Goal: Transaction & Acquisition: Purchase product/service

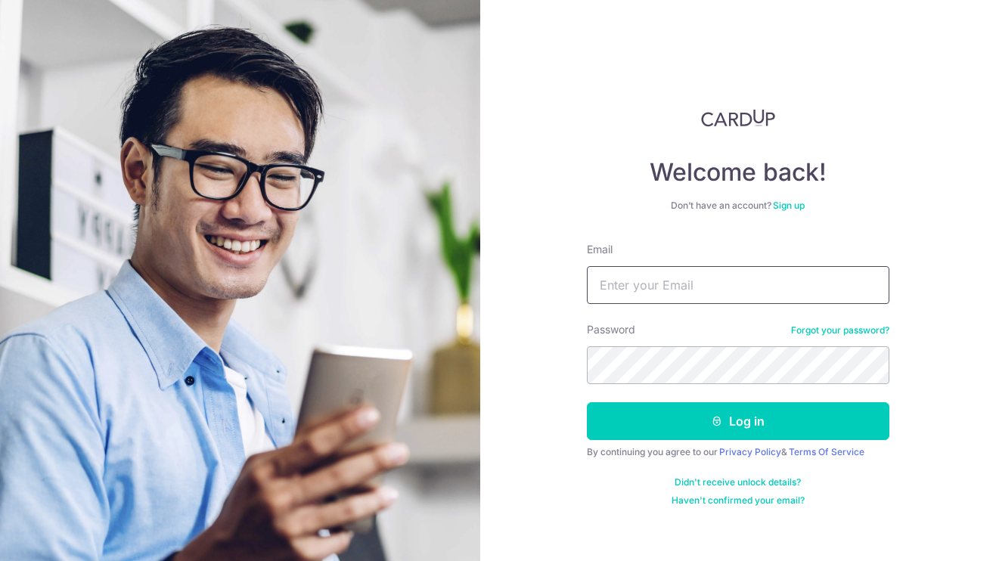
click at [638, 291] on input "Email" at bounding box center [738, 285] width 302 height 38
type input "PANINGYIN2001@GMAIL.COM"
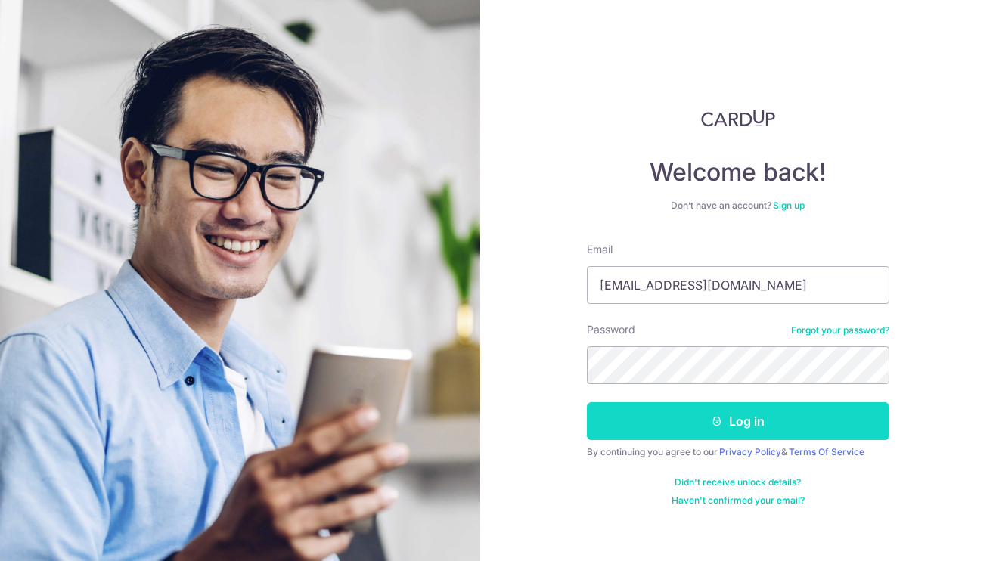
click at [694, 416] on button "Log in" at bounding box center [738, 421] width 302 height 38
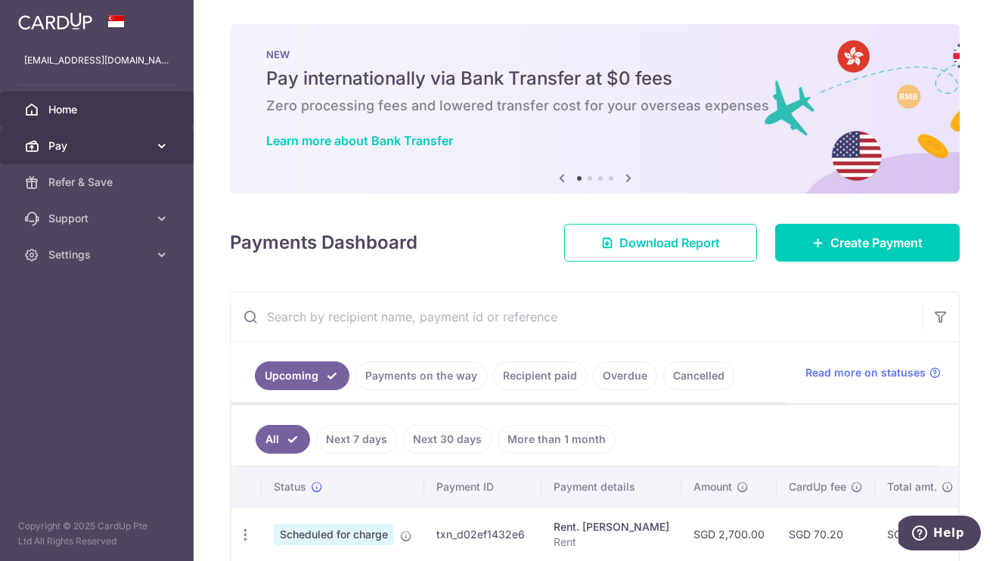
click at [123, 142] on span "Pay" at bounding box center [98, 145] width 100 height 15
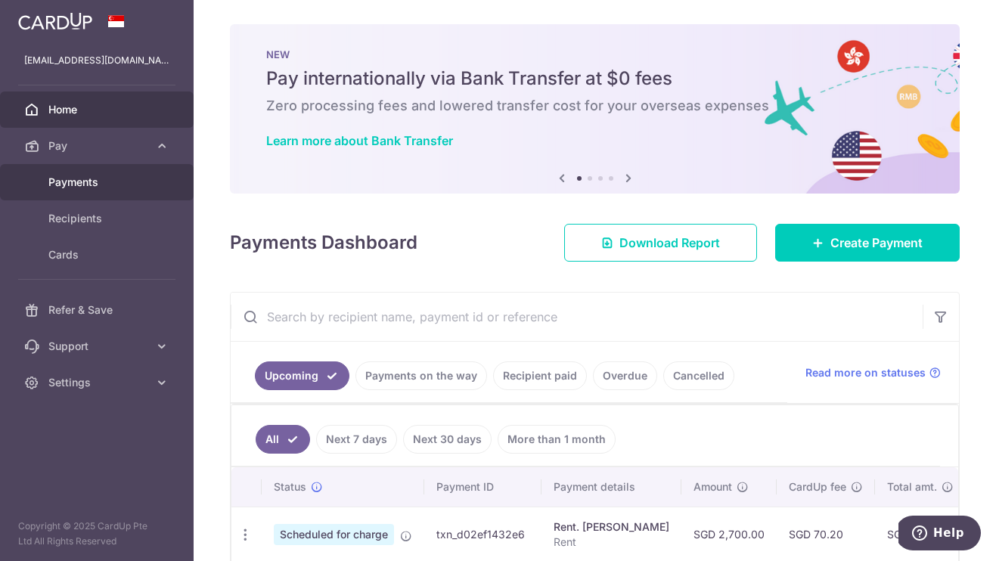
click at [91, 181] on span "Payments" at bounding box center [98, 182] width 100 height 15
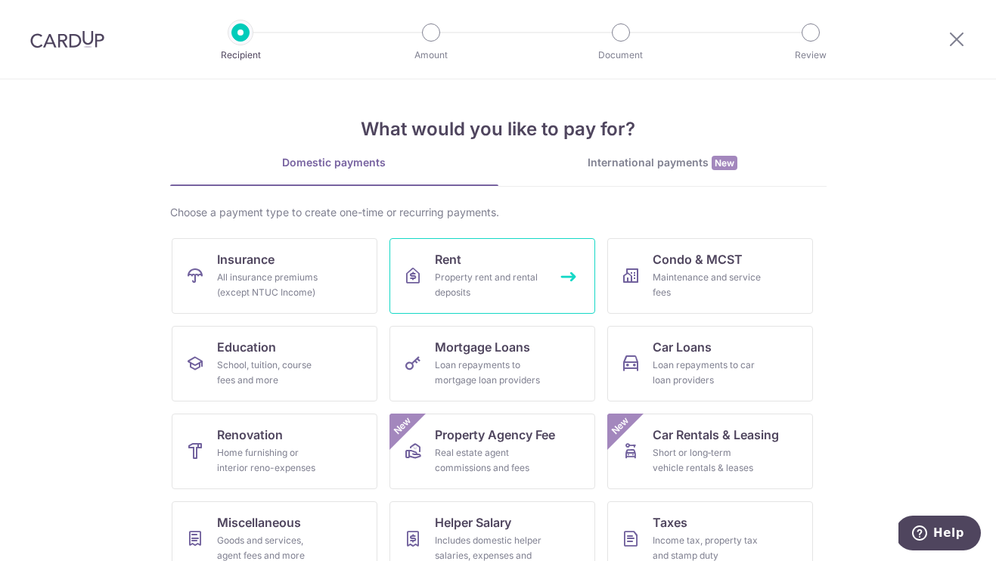
click at [490, 274] on div "Property rent and rental deposits" at bounding box center [489, 285] width 109 height 30
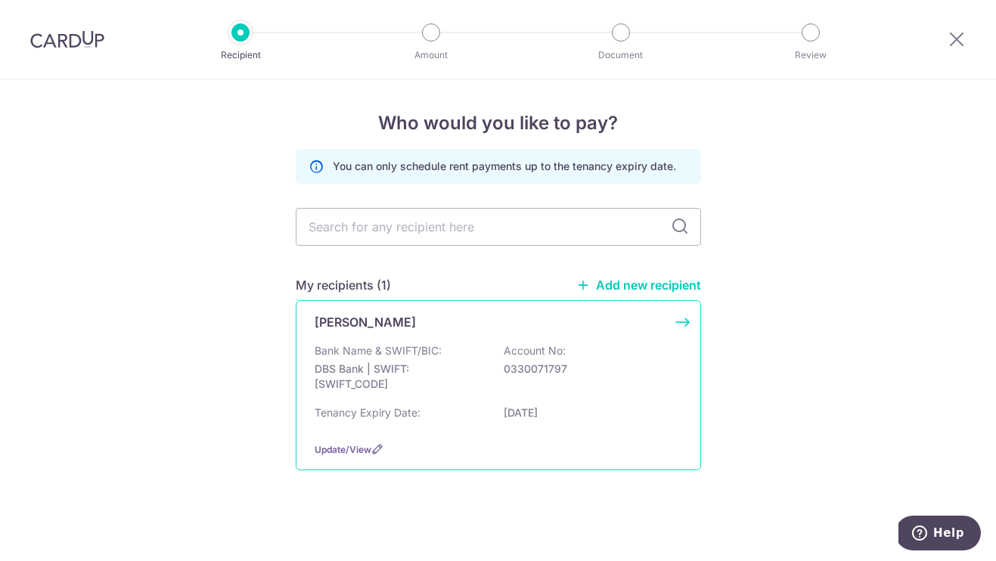
click at [407, 337] on div "[PERSON_NAME] Bank Name & SWIFT/BIC: DBS Bank | SWIFT: [SWIFT_CODE] Account No:…" at bounding box center [498, 385] width 405 height 170
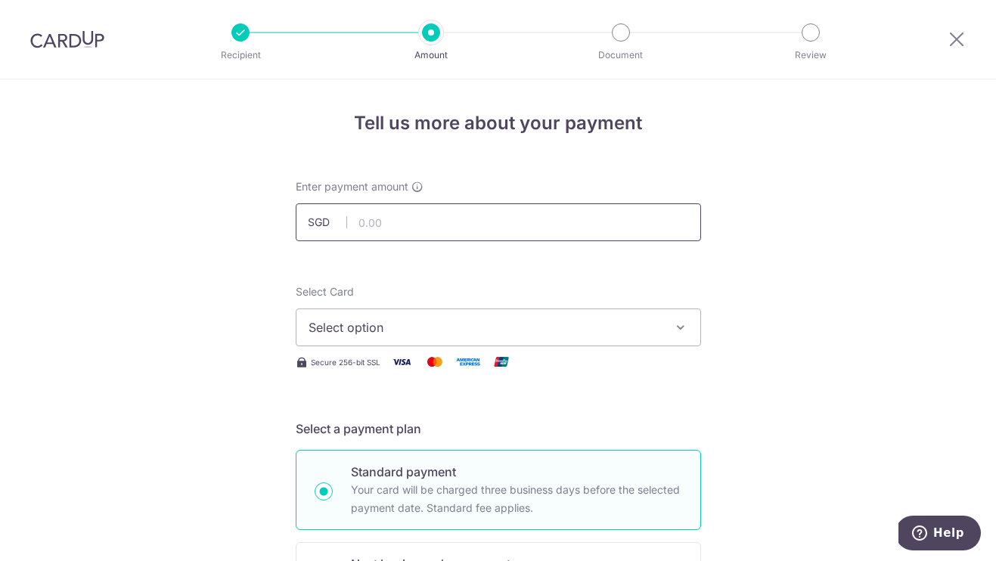
click at [438, 218] on input "text" at bounding box center [498, 222] width 405 height 38
type input "2,700.00"
click at [429, 320] on span "Select option" at bounding box center [484, 327] width 352 height 18
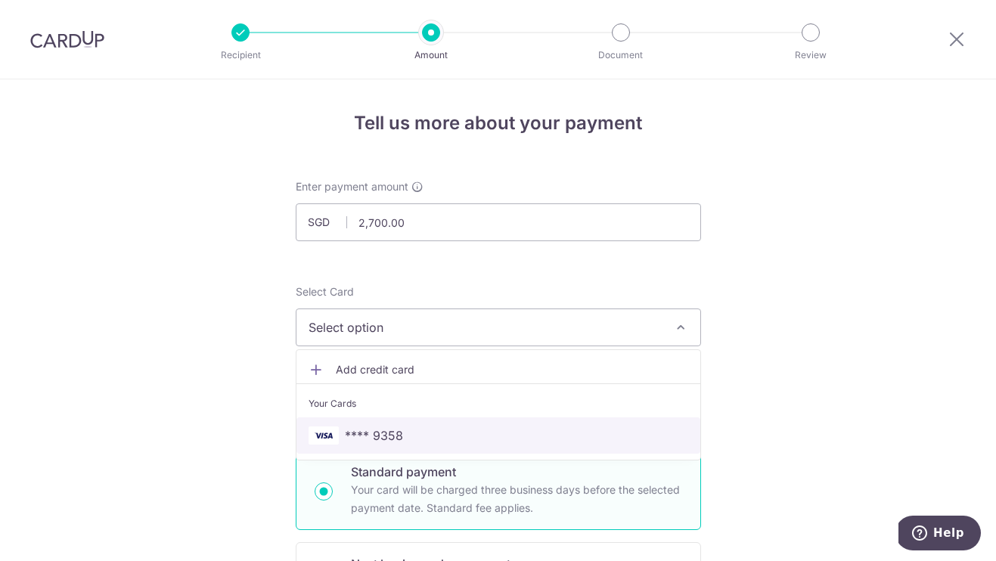
click at [383, 423] on link "**** 9358" at bounding box center [498, 435] width 404 height 36
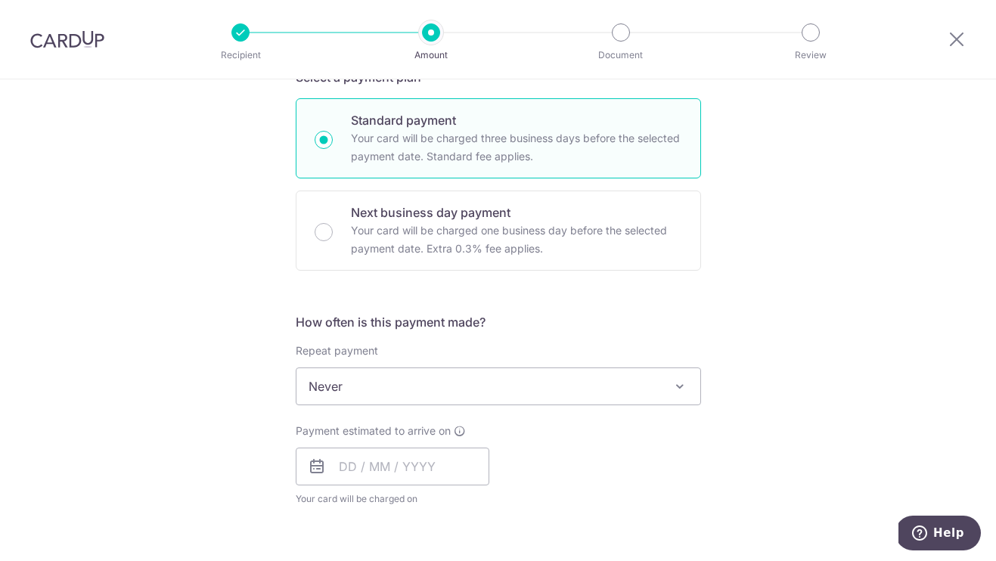
scroll to position [366, 0]
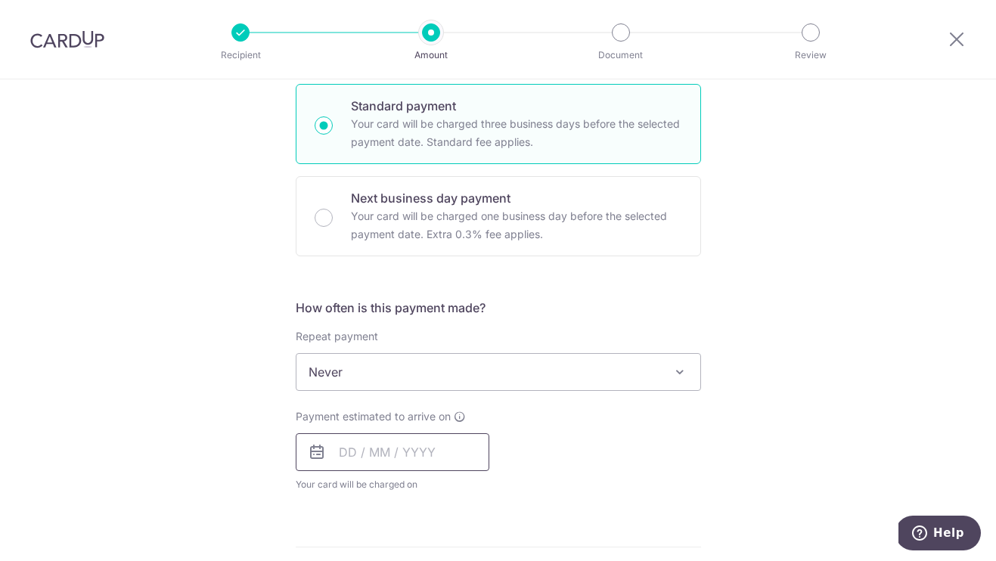
click at [446, 448] on input "text" at bounding box center [393, 452] width 194 height 38
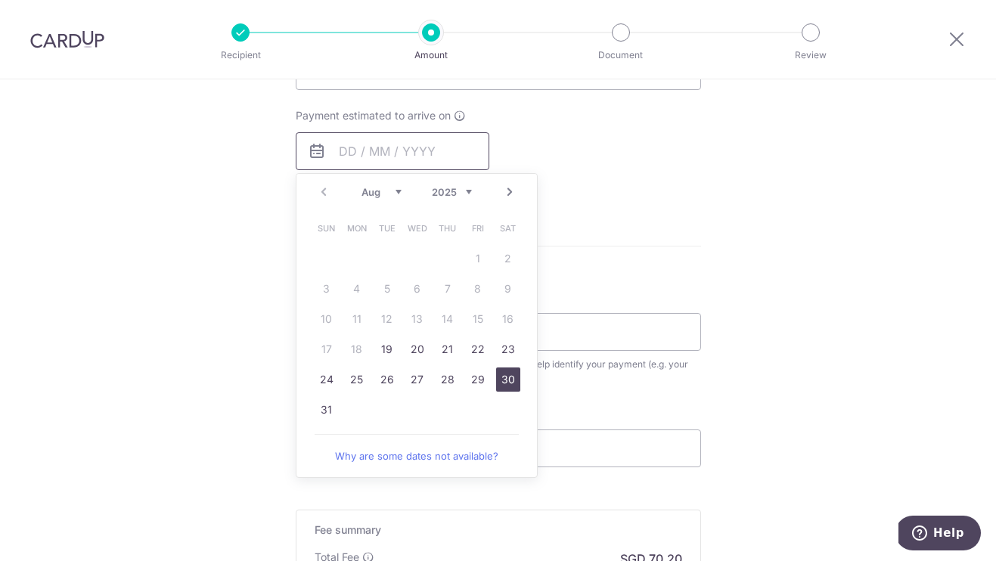
scroll to position [669, 0]
click at [562, 203] on form "Enter payment amount SGD 2,700.00 2700.00 Select Card **** 9358 Add credit card…" at bounding box center [498, 108] width 405 height 1197
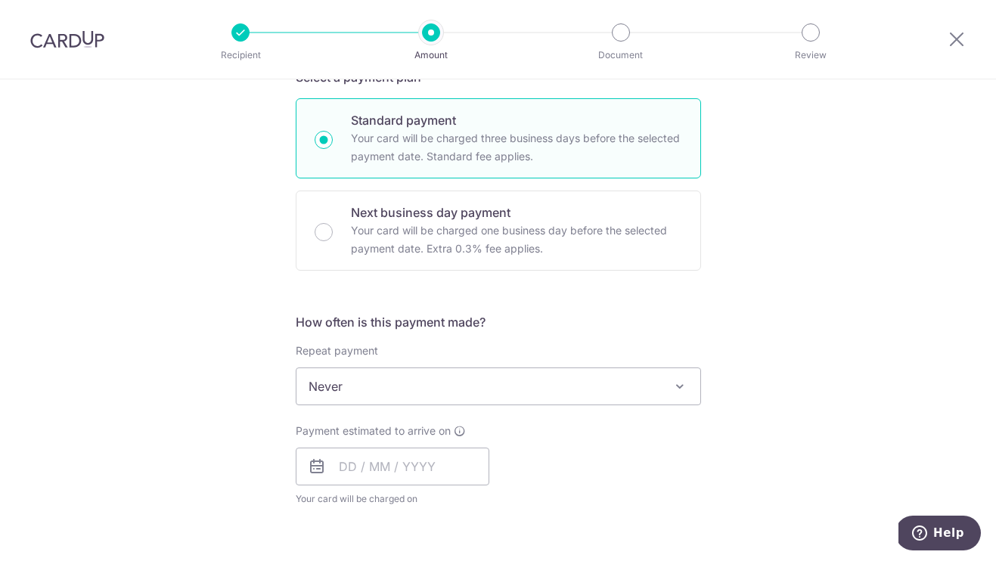
scroll to position [357, 0]
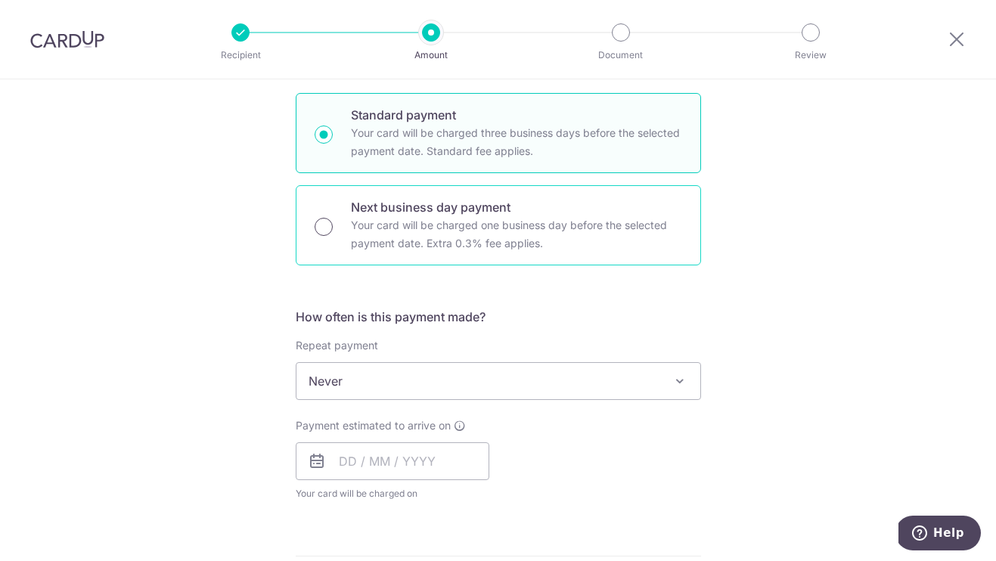
click at [330, 229] on input "Next business day payment Your card will be charged one business day before the…" at bounding box center [323, 227] width 18 height 18
radio input "true"
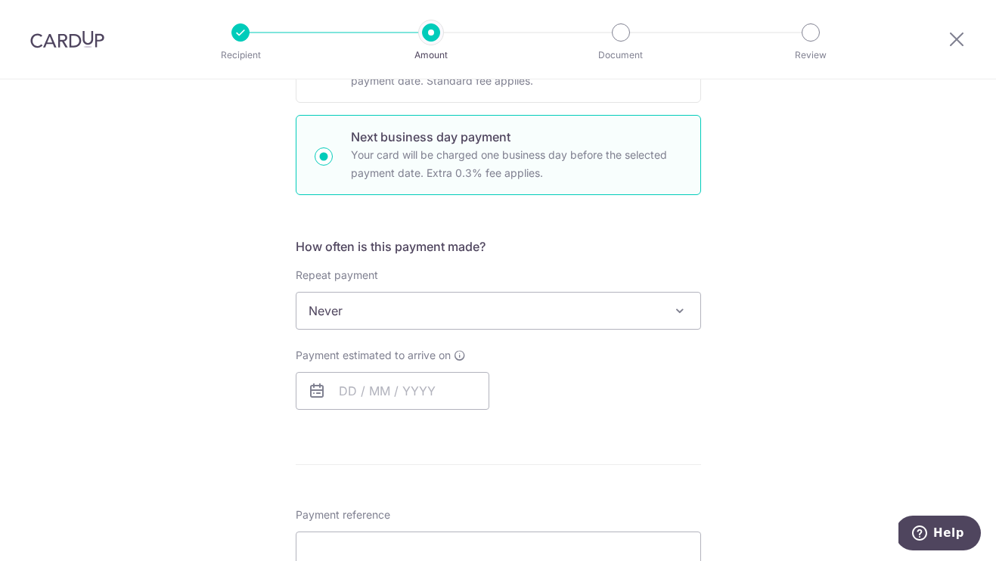
scroll to position [449, 0]
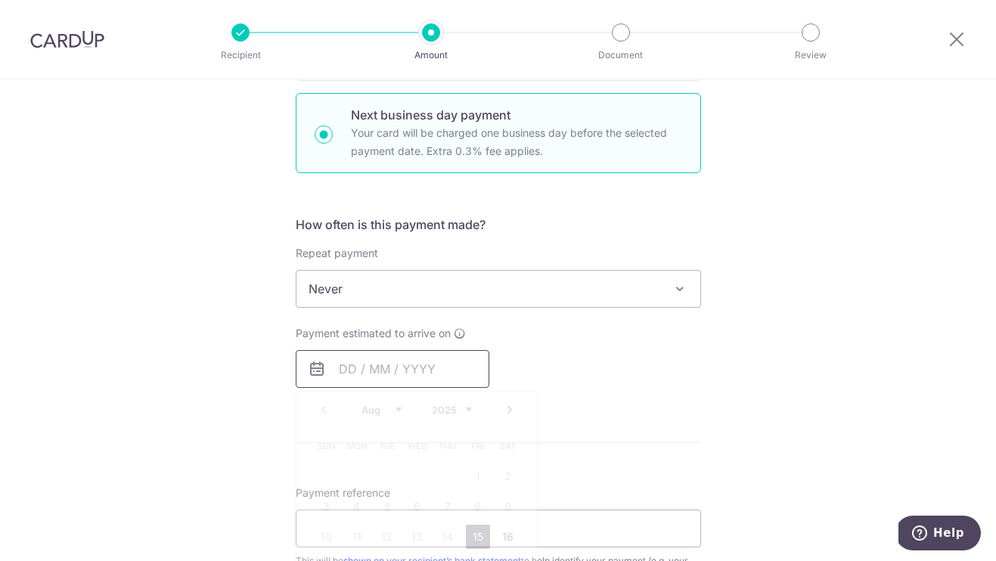
click at [358, 355] on input "text" at bounding box center [393, 369] width 194 height 38
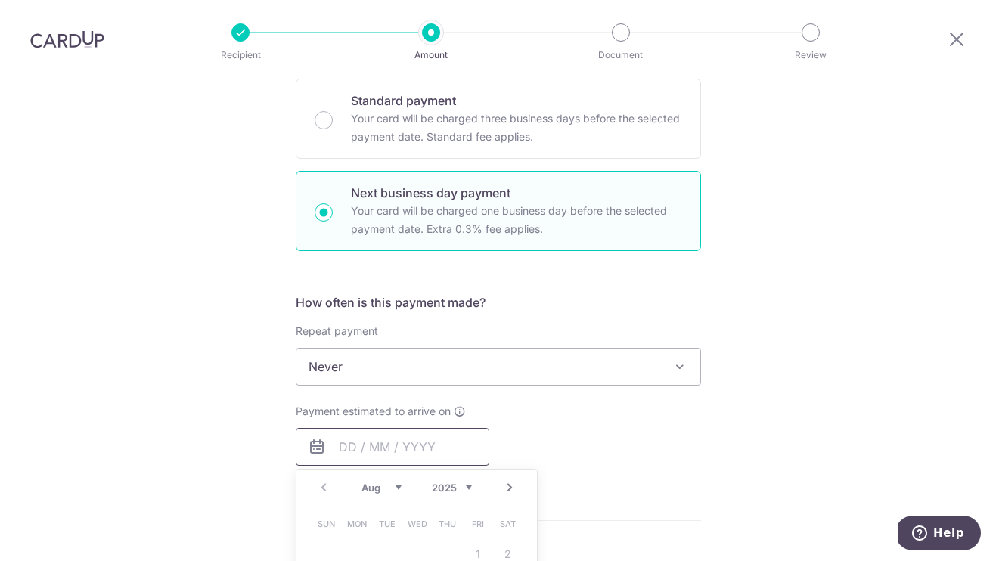
scroll to position [370, 0]
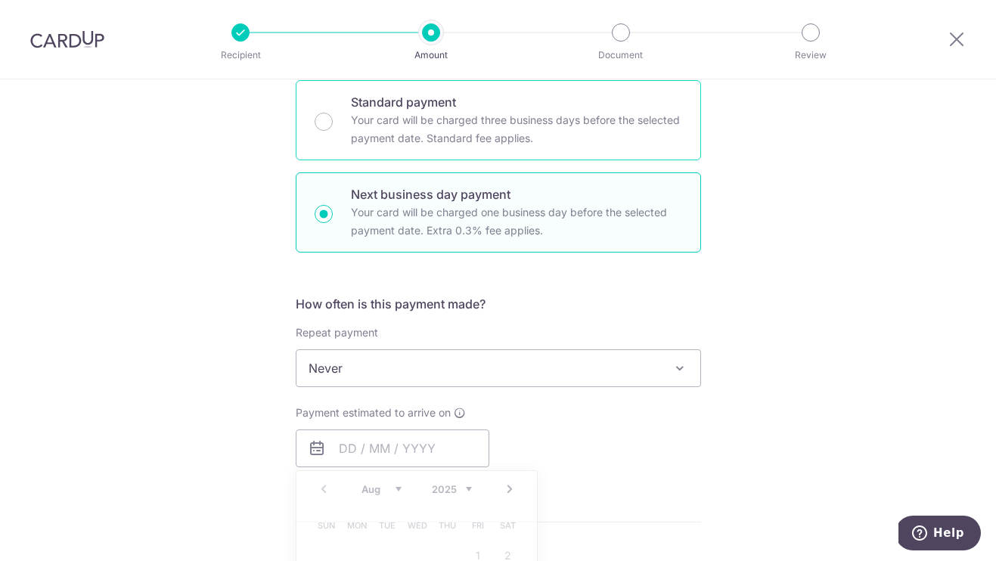
click at [439, 143] on p "Your card will be charged three business days before the selected payment date.…" at bounding box center [516, 129] width 331 height 36
click at [333, 131] on input "Standard payment Your card will be charged three business days before the selec…" at bounding box center [323, 122] width 18 height 18
radio input "true"
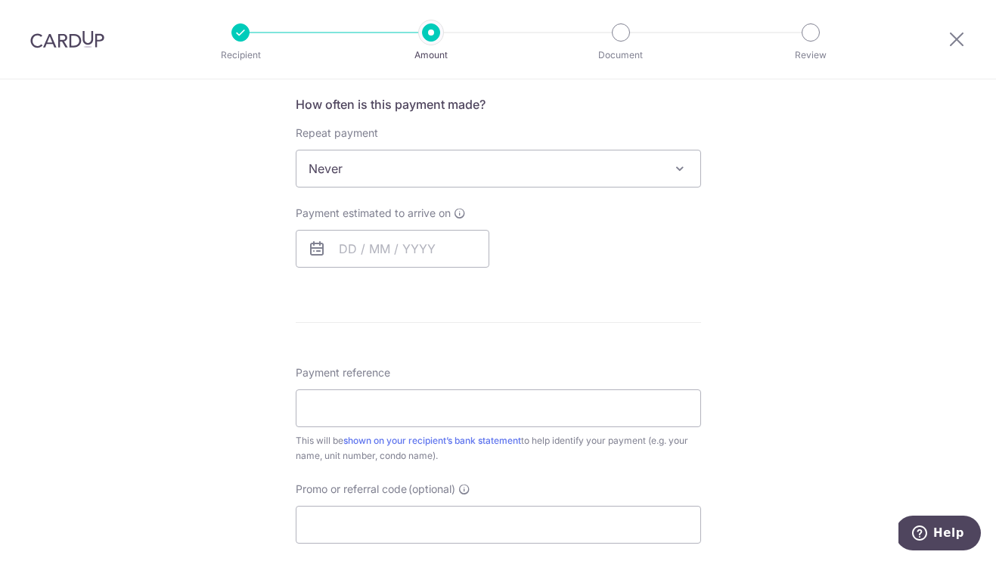
scroll to position [603, 0]
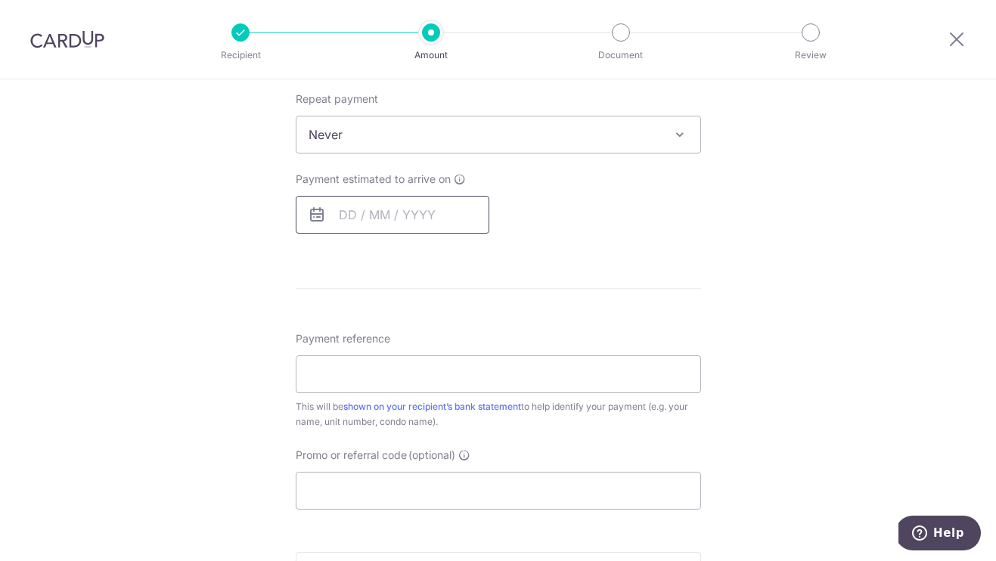
click at [353, 225] on input "text" at bounding box center [393, 215] width 194 height 38
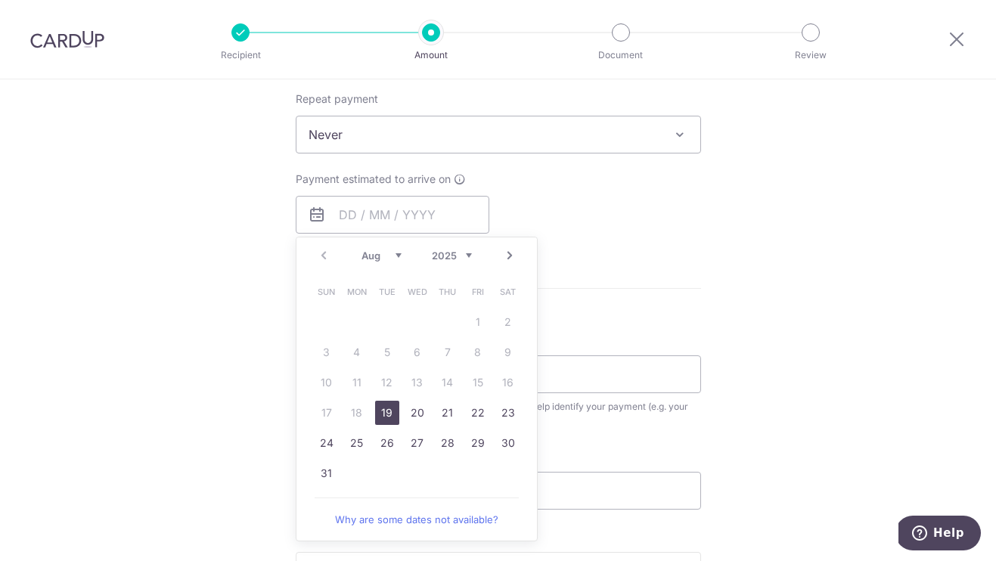
click at [385, 414] on link "19" at bounding box center [387, 413] width 24 height 24
type input "[DATE]"
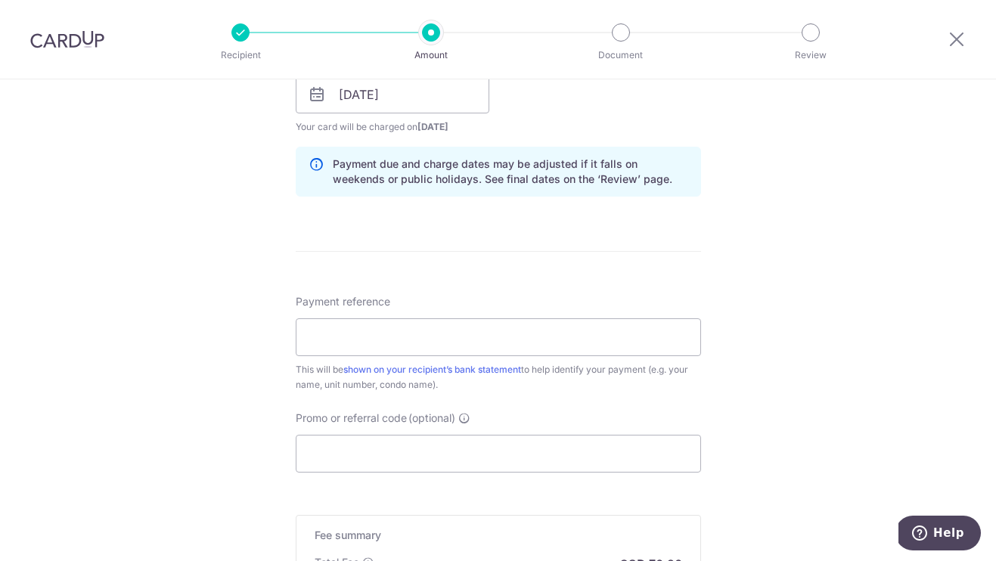
scroll to position [725, 0]
click at [435, 331] on input "Payment reference" at bounding box center [498, 336] width 405 height 38
type input "L"
click at [309, 338] on input "Failed Rent" at bounding box center [498, 336] width 405 height 38
click at [410, 335] on input "for Failed Rent" at bounding box center [498, 336] width 405 height 38
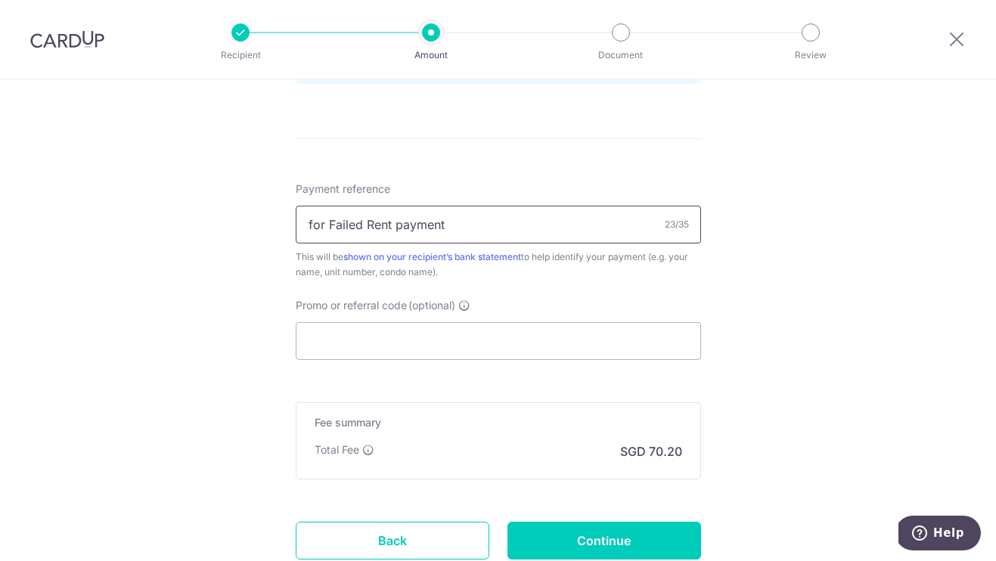
scroll to position [845, 0]
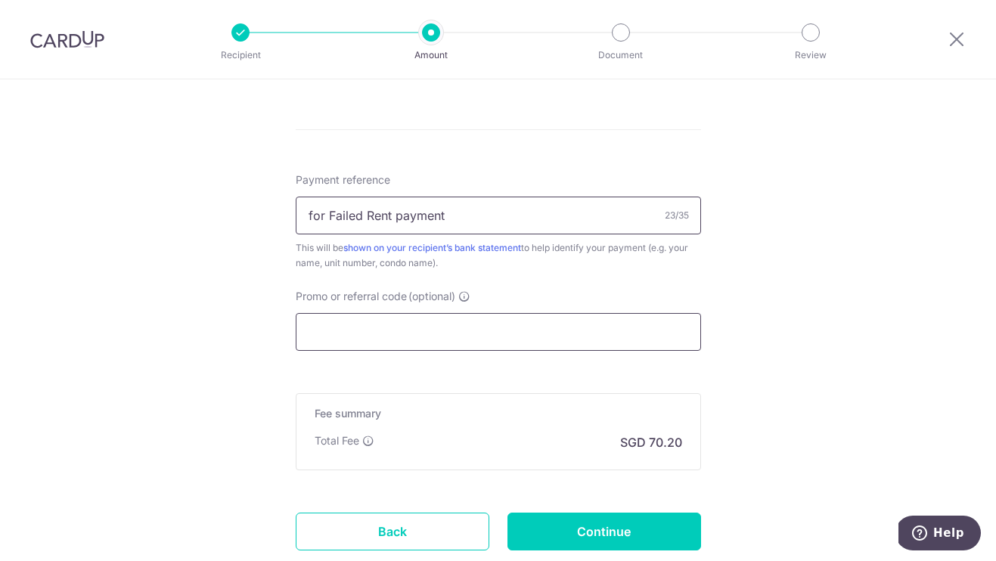
type input "for Failed Rent payment"
click at [460, 339] on input "Promo or referral code (optional)" at bounding box center [498, 332] width 405 height 38
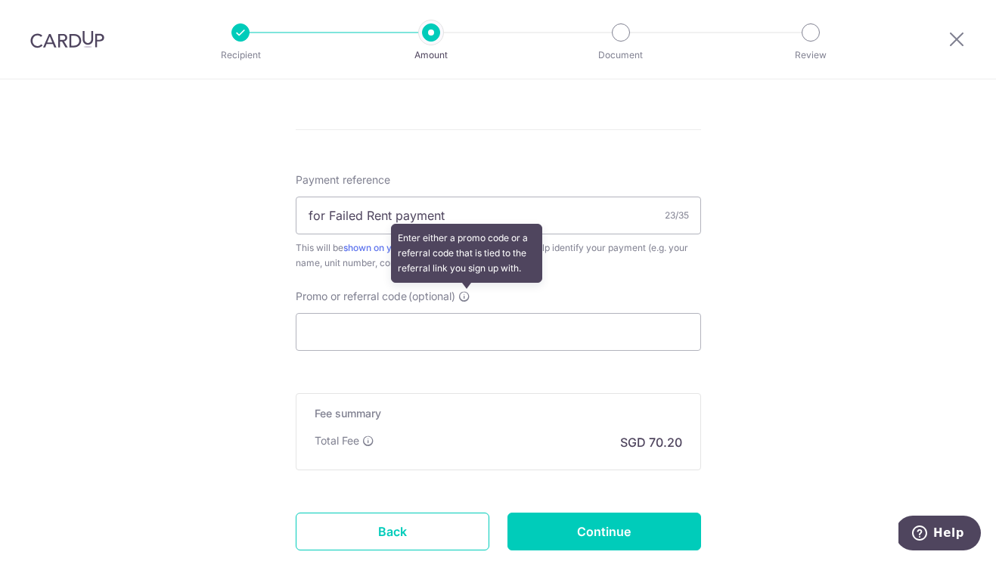
click at [466, 301] on icon at bounding box center [464, 296] width 12 height 12
click at [466, 313] on input "Promo or referral code (optional) Enter either a promo code or a referral code …" at bounding box center [498, 332] width 405 height 38
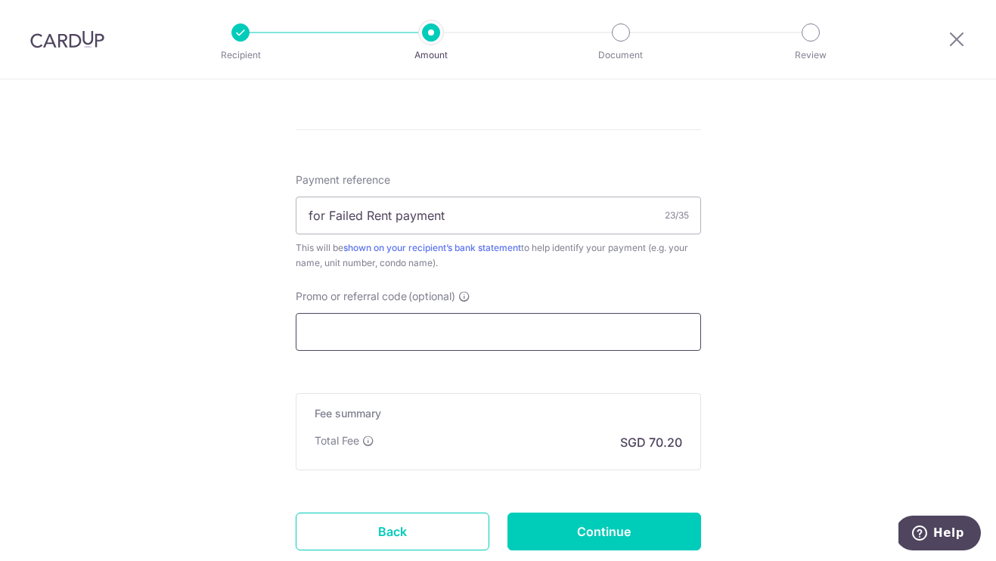
click at [461, 327] on input "Promo or referral code (optional)" at bounding box center [498, 332] width 405 height 38
paste input "OFF225"
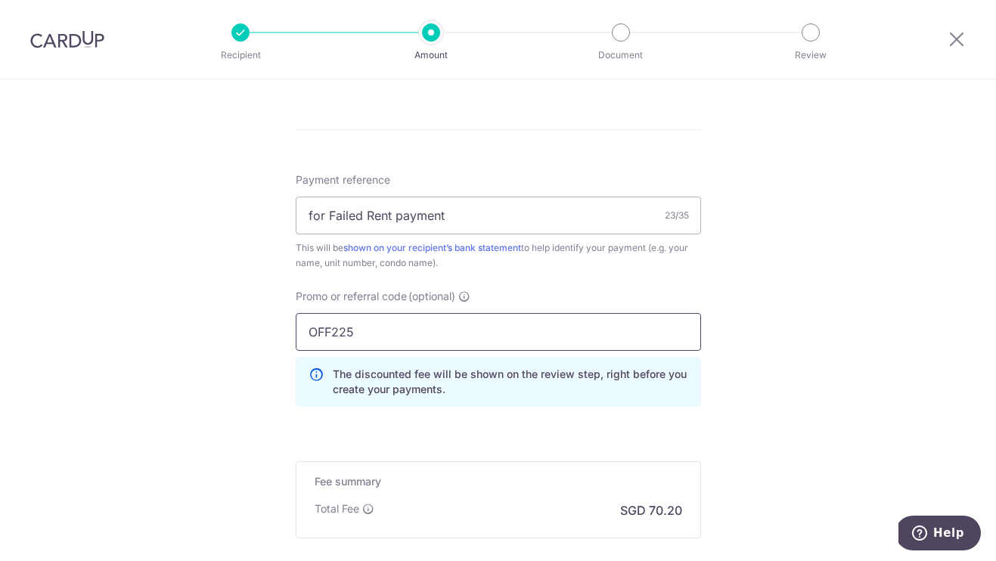
drag, startPoint x: 401, startPoint y: 328, endPoint x: 240, endPoint y: 326, distance: 160.3
paste input "SAVERENT179"
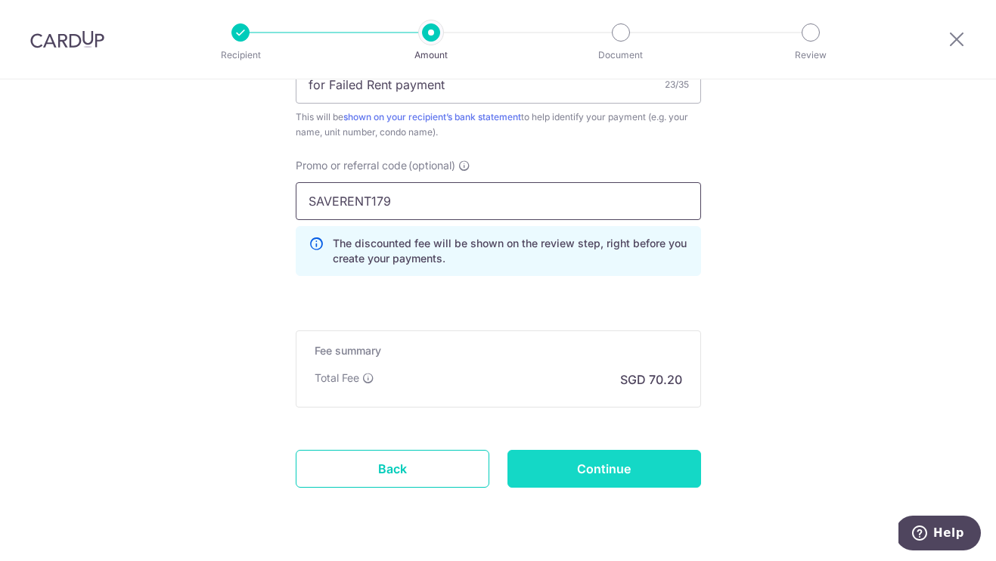
type input "SAVERENT179"
click at [539, 463] on input "Continue" at bounding box center [604, 469] width 194 height 38
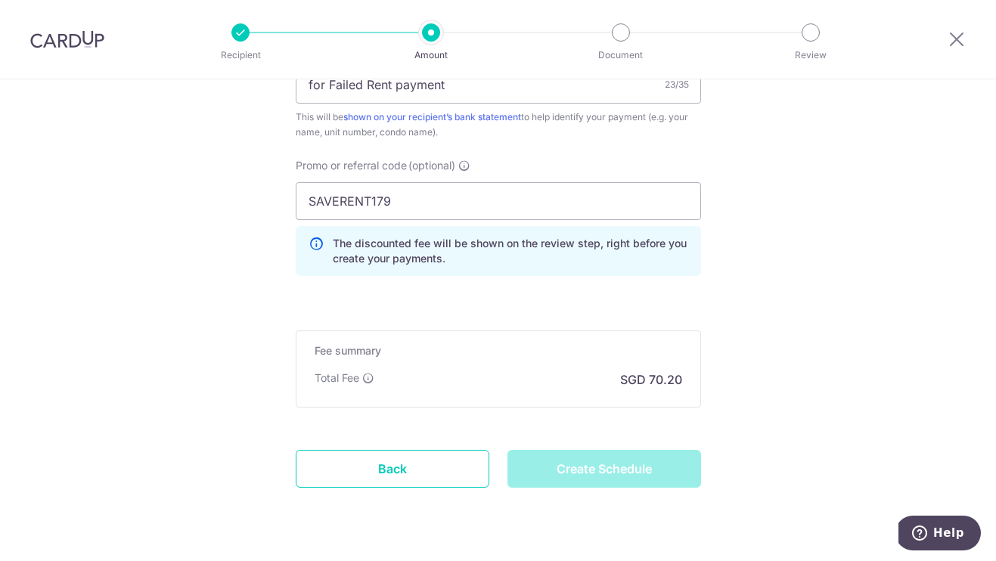
type input "Create Schedule"
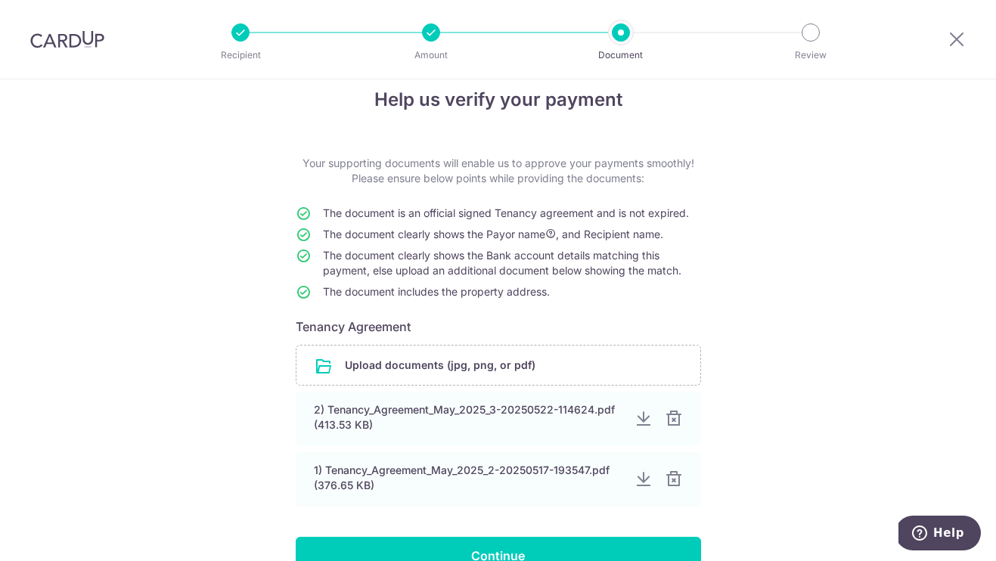
scroll to position [15, 0]
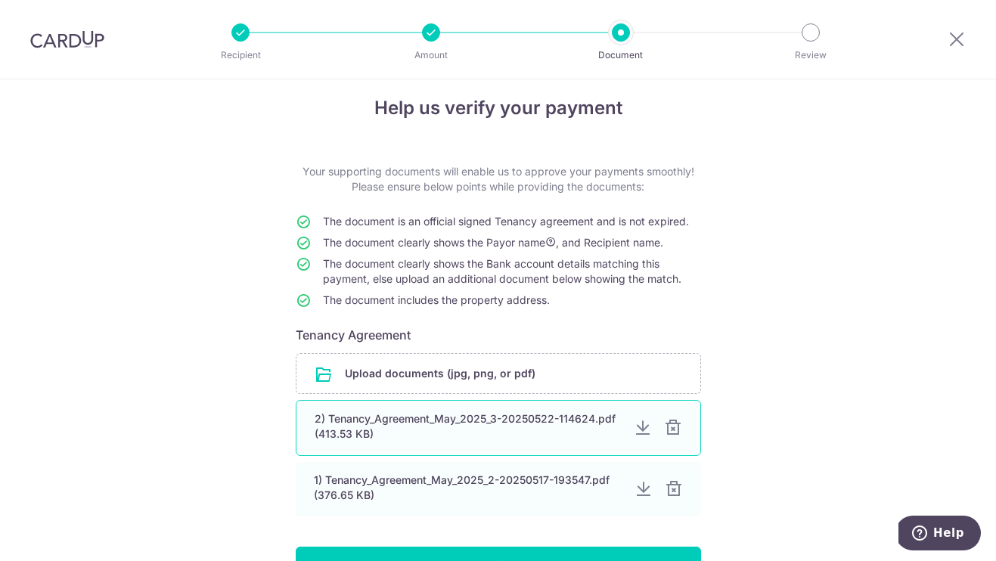
click at [475, 436] on div "2) Tenancy_Agreement_May_2025_3-20250522-114624.pdf (413.53 KB)" at bounding box center [467, 426] width 307 height 30
click at [482, 430] on div "2) Tenancy_Agreement_May_2025_3-20250522-114624.pdf (413.53 KB)" at bounding box center [467, 426] width 307 height 30
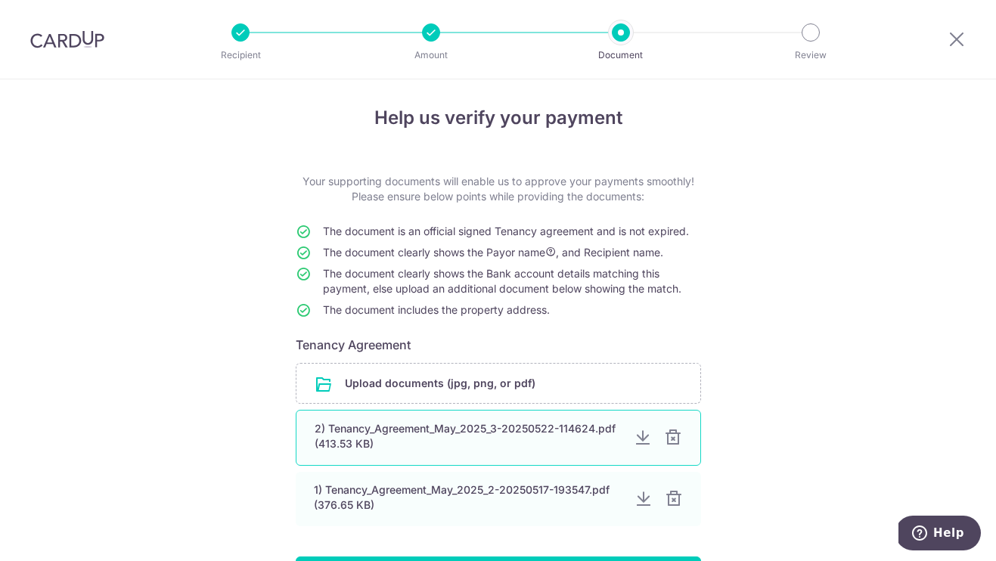
scroll to position [0, 0]
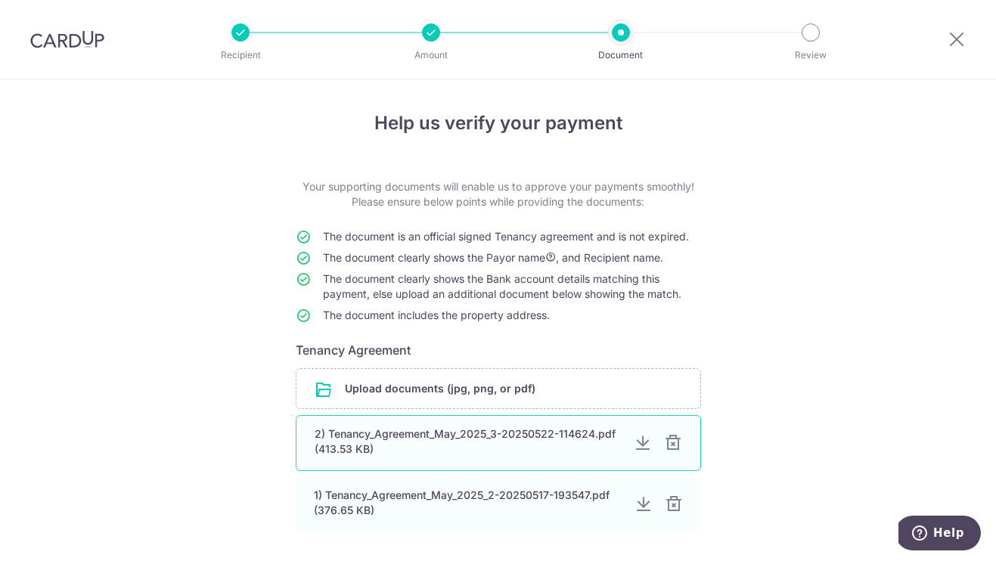
click at [349, 426] on div "2) Tenancy_Agreement_May_2025_3-20250522-114624.pdf (413.53 KB)" at bounding box center [467, 441] width 307 height 30
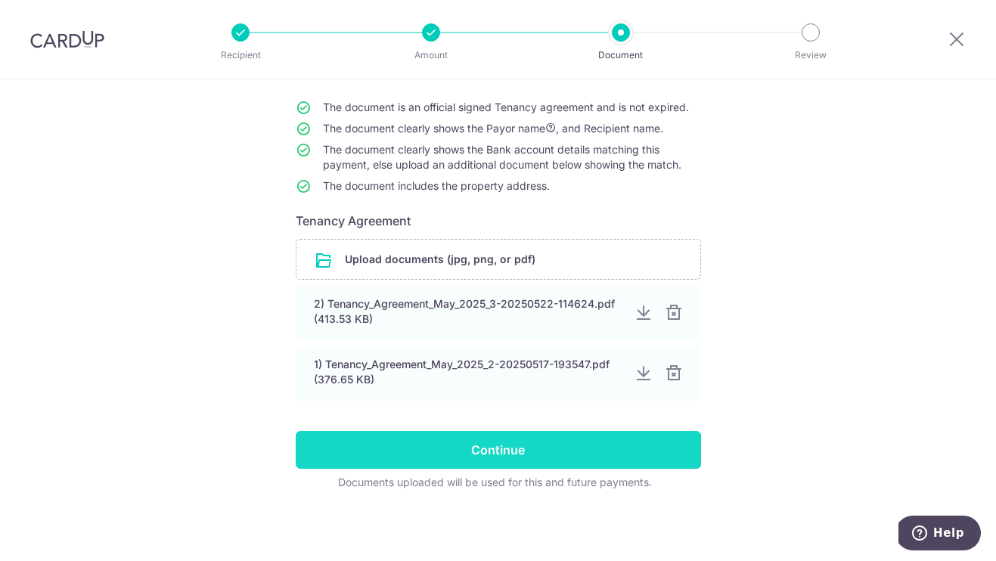
scroll to position [129, 0]
click at [432, 446] on input "Continue" at bounding box center [498, 450] width 405 height 38
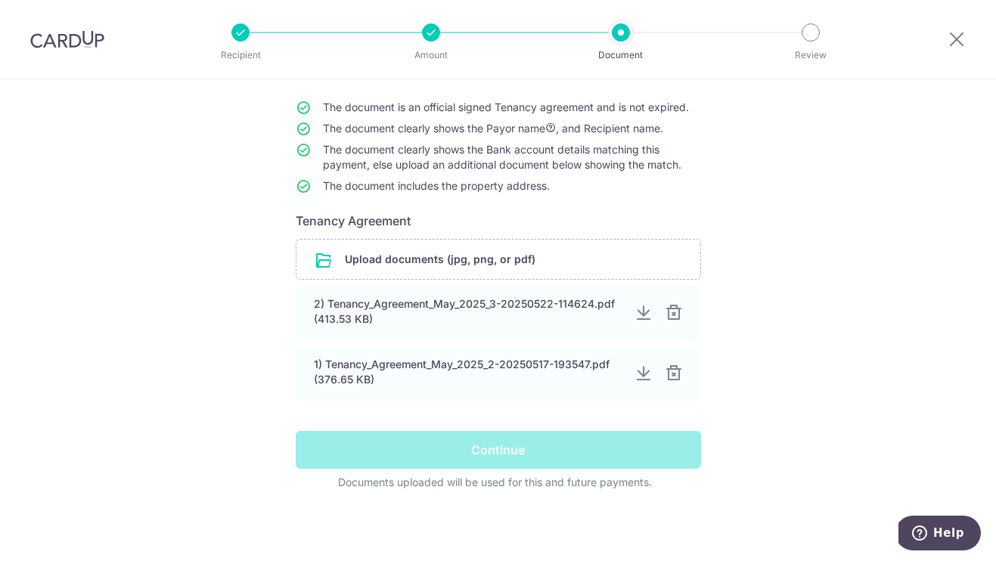
scroll to position [0, 0]
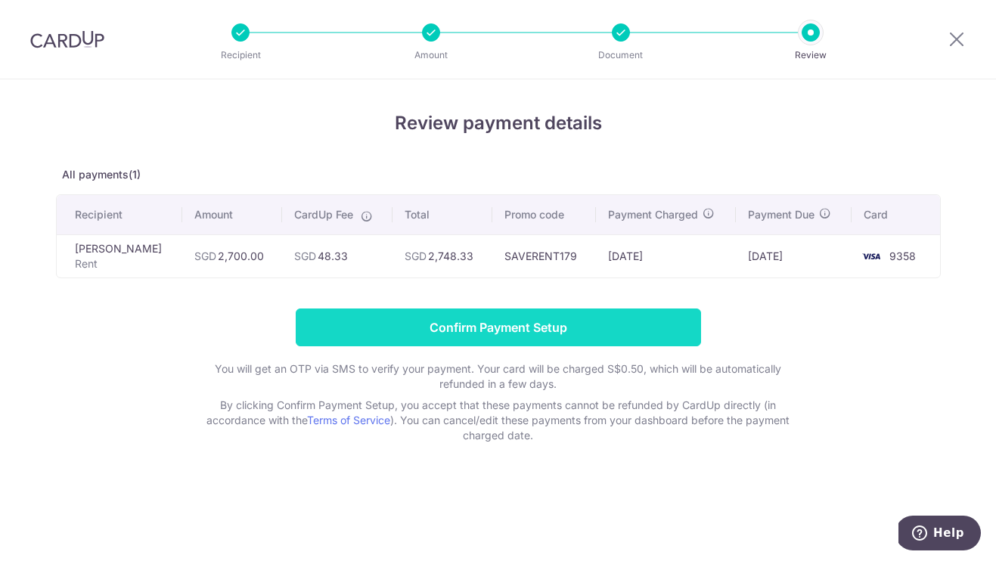
click at [572, 321] on input "Confirm Payment Setup" at bounding box center [498, 327] width 405 height 38
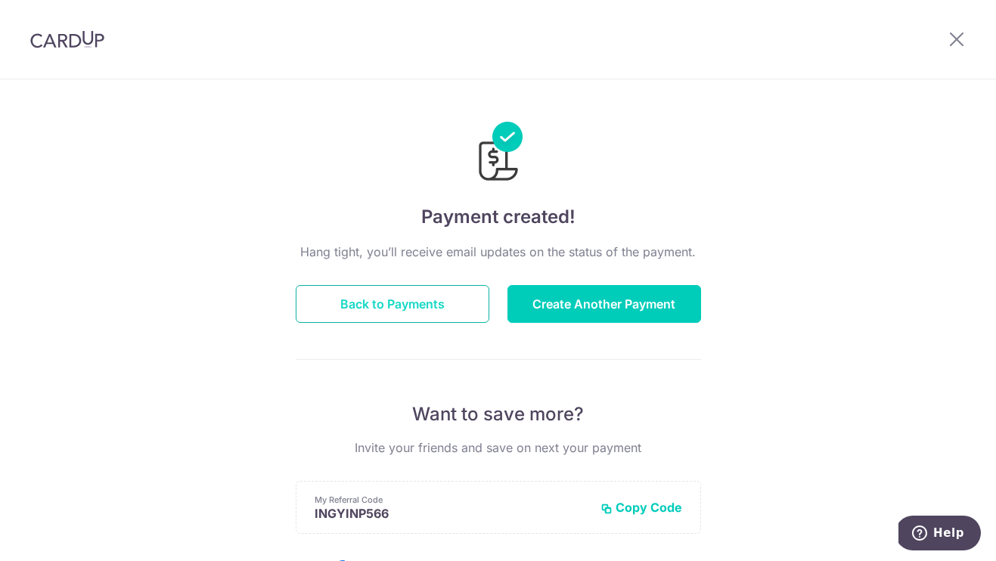
click at [448, 303] on button "Back to Payments" at bounding box center [393, 304] width 194 height 38
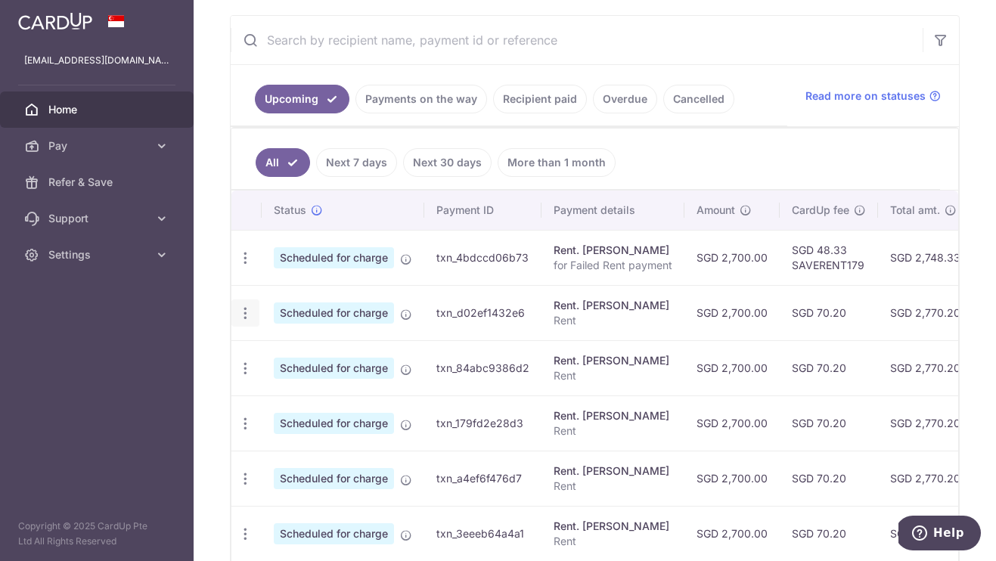
click at [243, 266] on icon "button" at bounding box center [245, 258] width 16 height 16
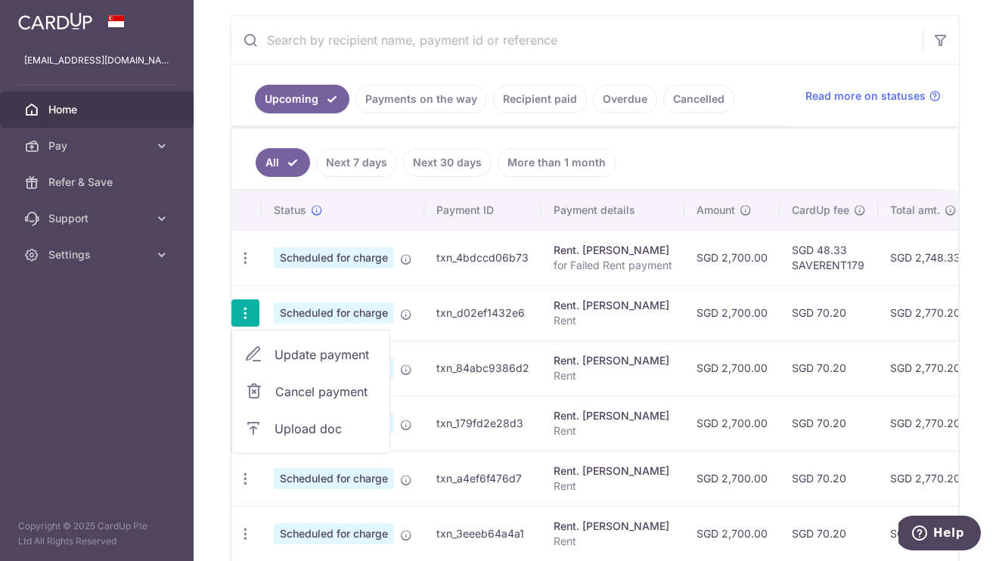
click at [295, 352] on span "Update payment" at bounding box center [325, 354] width 103 height 18
radio input "true"
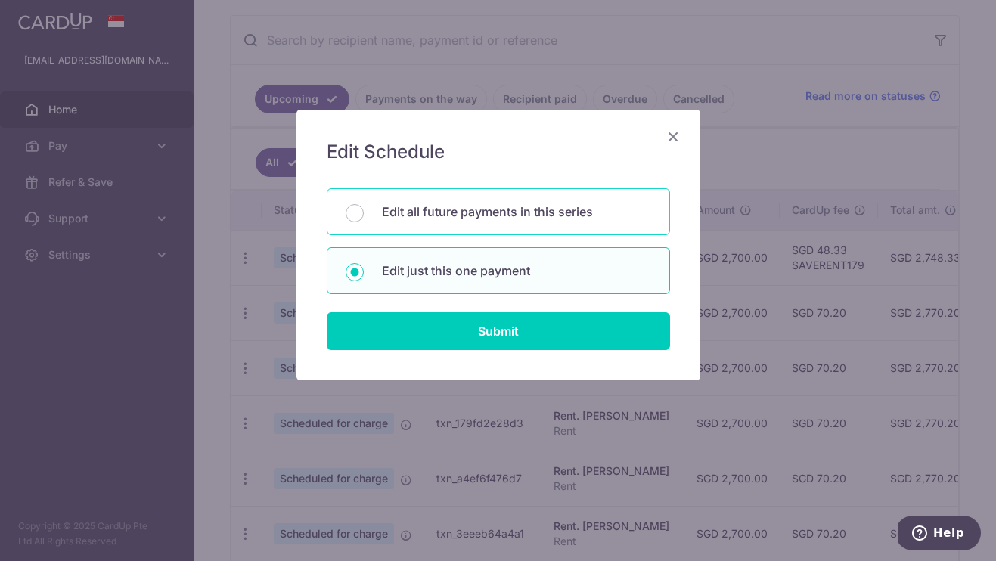
click at [420, 218] on p "Edit all future payments in this series" at bounding box center [516, 212] width 269 height 18
click at [364, 218] on input "Edit all future payments in this series" at bounding box center [354, 213] width 18 height 18
radio input "true"
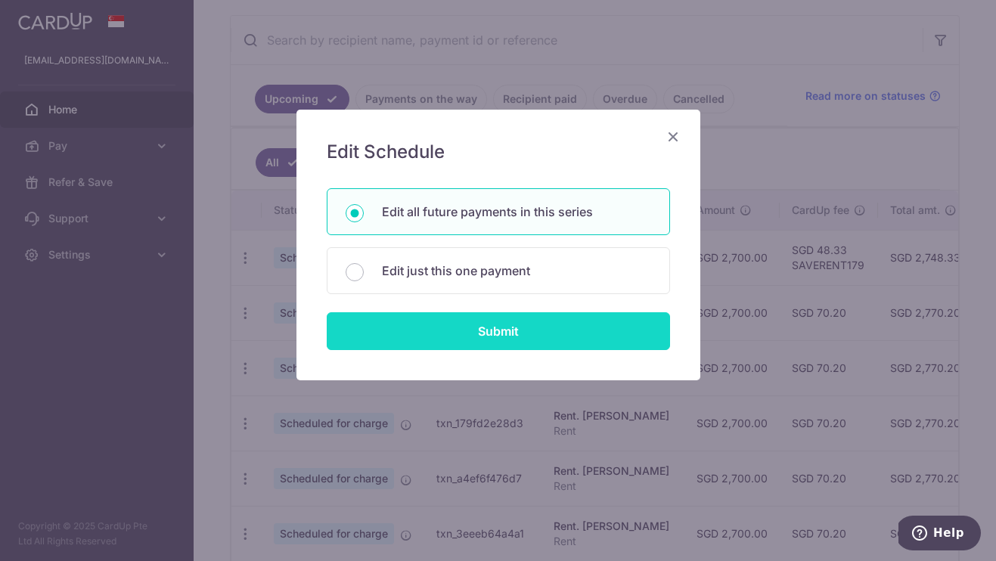
click at [411, 332] on input "Submit" at bounding box center [498, 331] width 343 height 38
radio input "true"
type input "2,700.00"
type input "Rent"
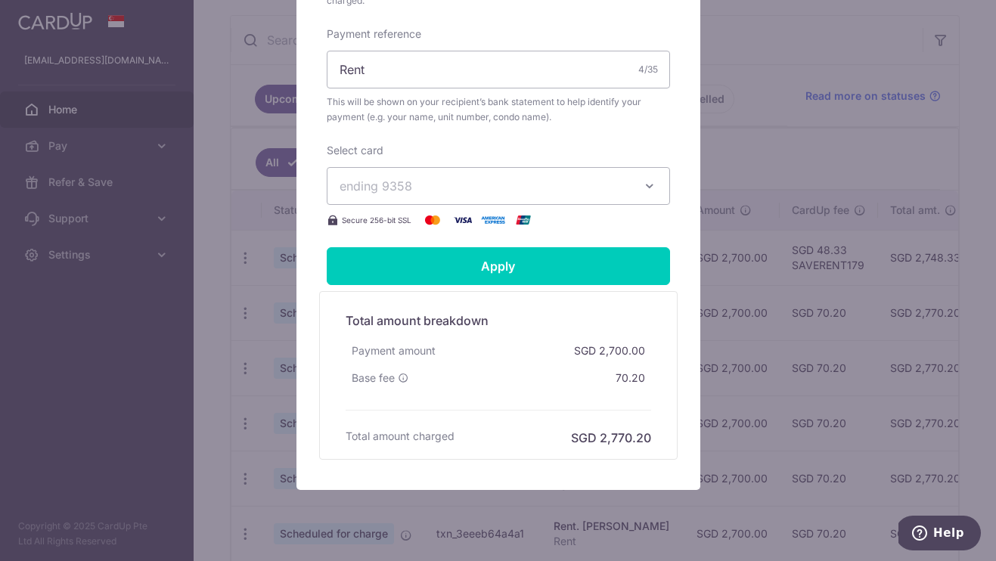
scroll to position [535, 0]
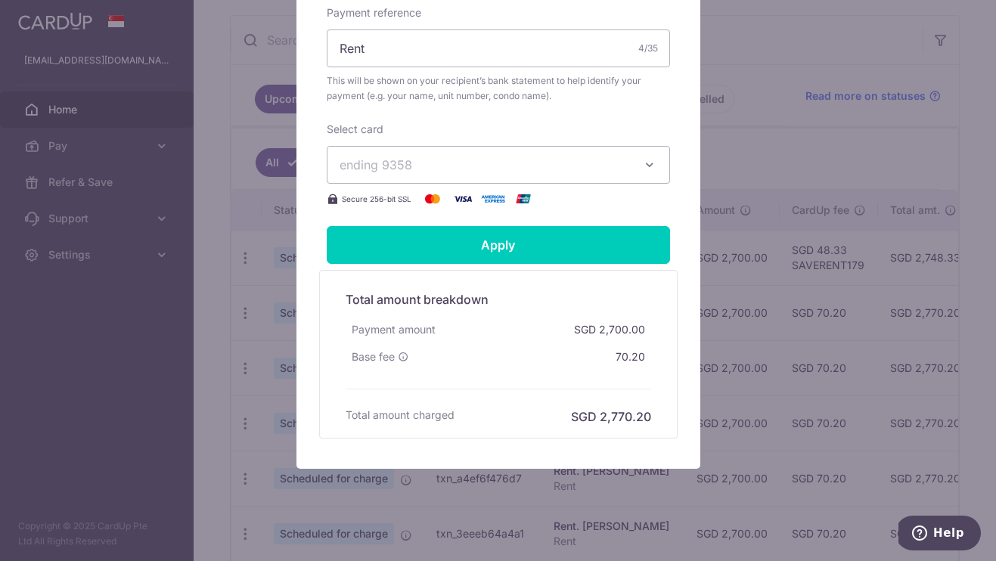
click at [561, 175] on button "ending 9358" at bounding box center [498, 165] width 343 height 38
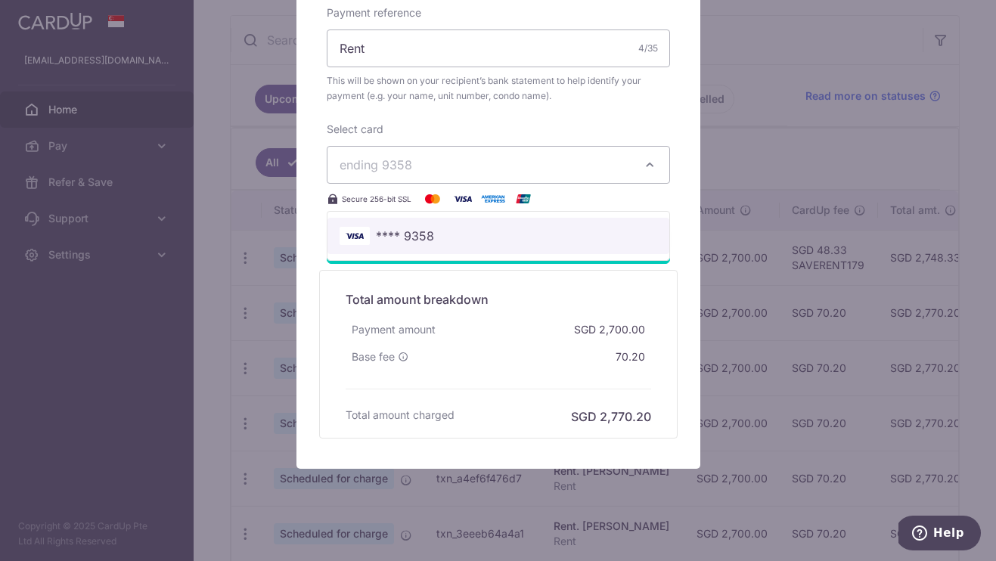
click at [499, 225] on link "**** 9358" at bounding box center [498, 236] width 342 height 36
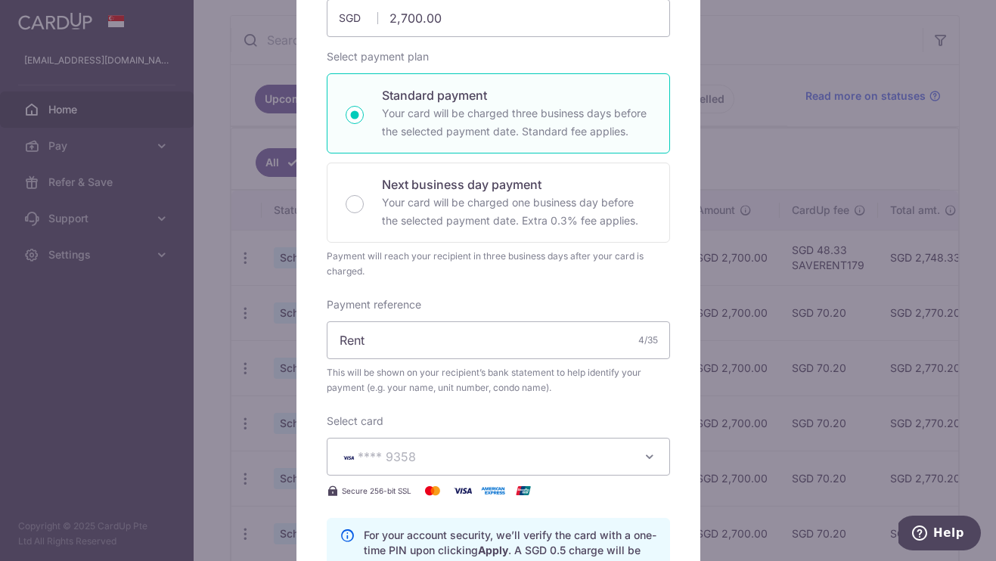
scroll to position [630, 0]
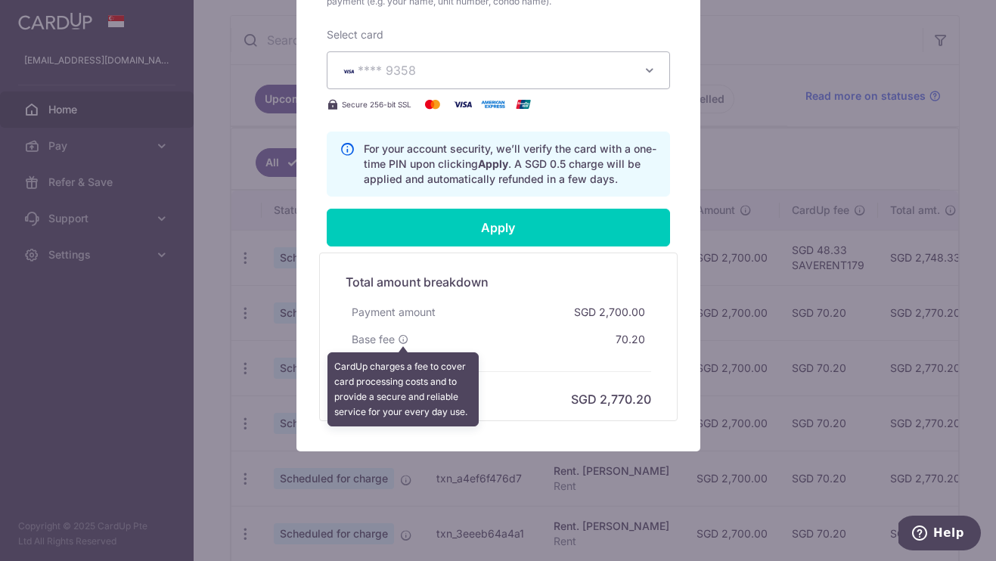
click at [403, 339] on icon at bounding box center [403, 339] width 11 height 11
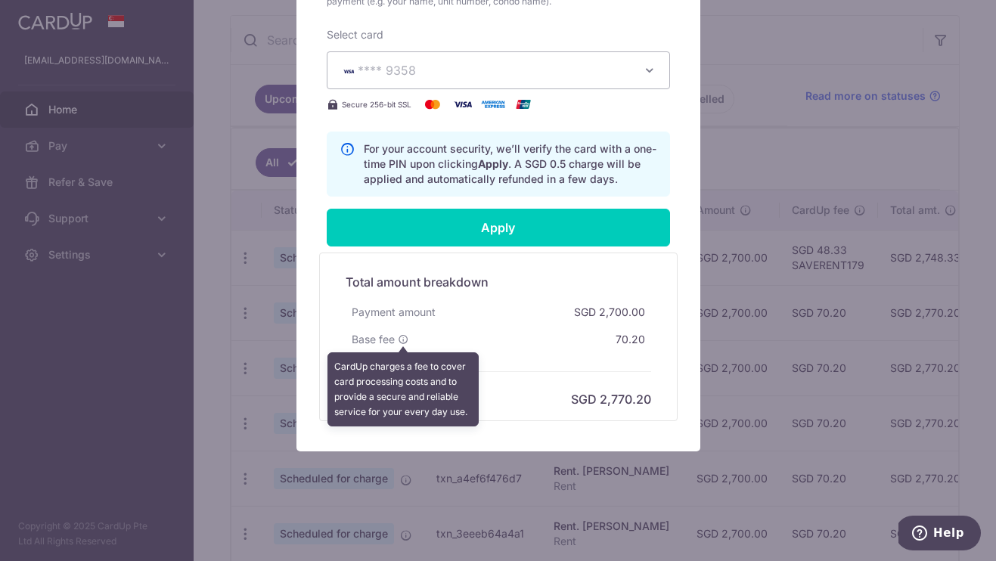
click at [524, 316] on div "Payment amount SGD 2,700.00" at bounding box center [497, 312] width 305 height 27
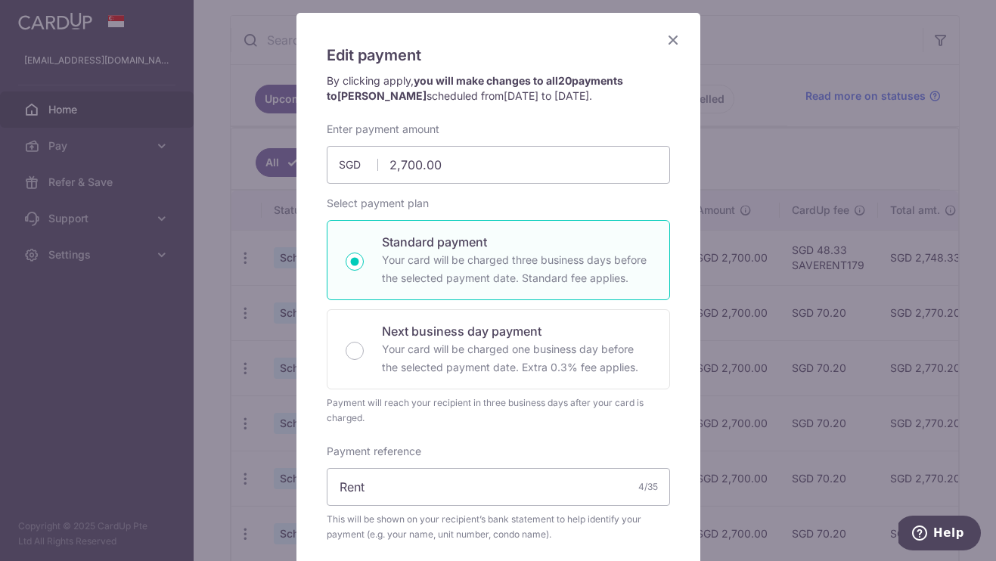
scroll to position [0, 0]
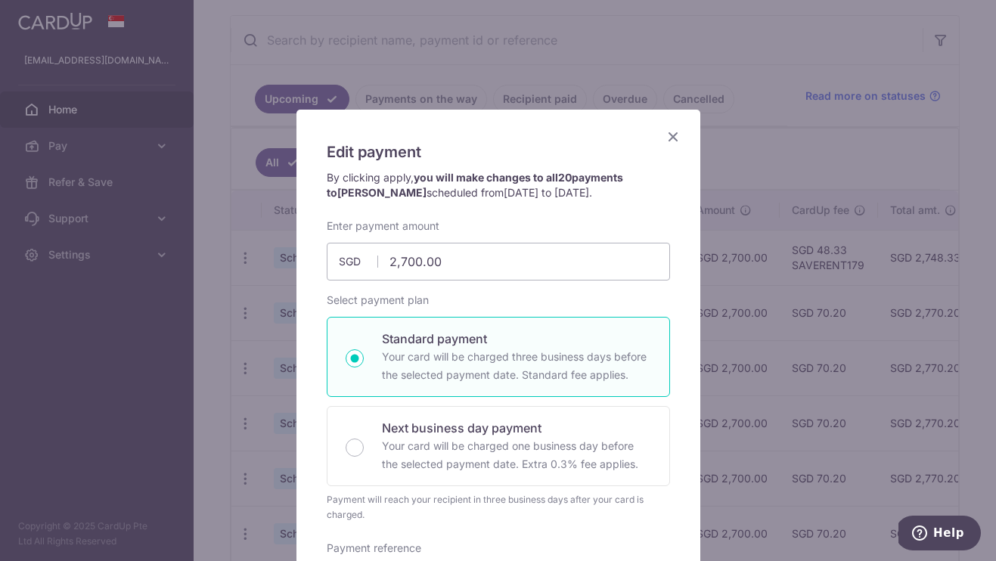
click at [674, 133] on icon "Close" at bounding box center [673, 136] width 18 height 19
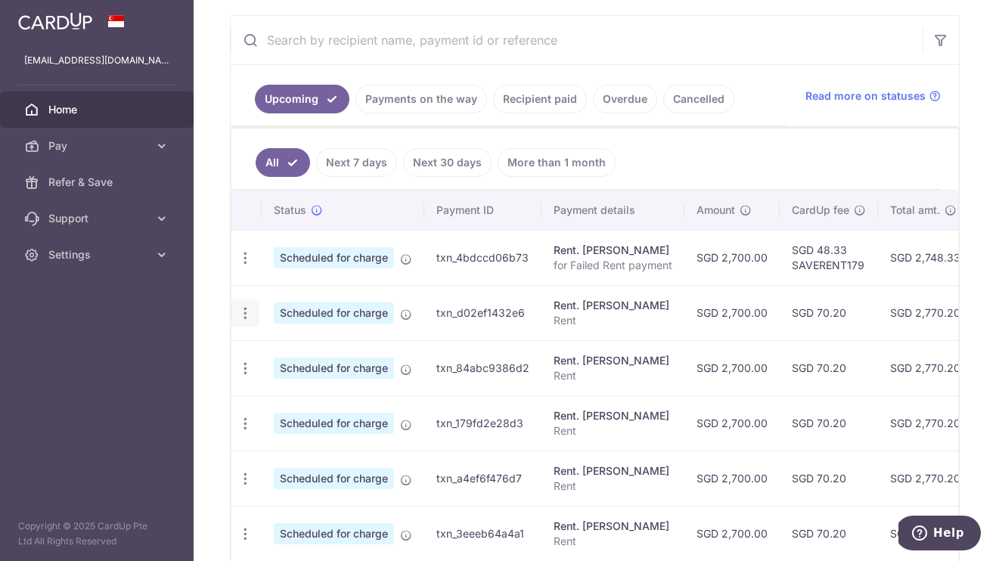
click at [248, 266] on icon "button" at bounding box center [245, 258] width 16 height 16
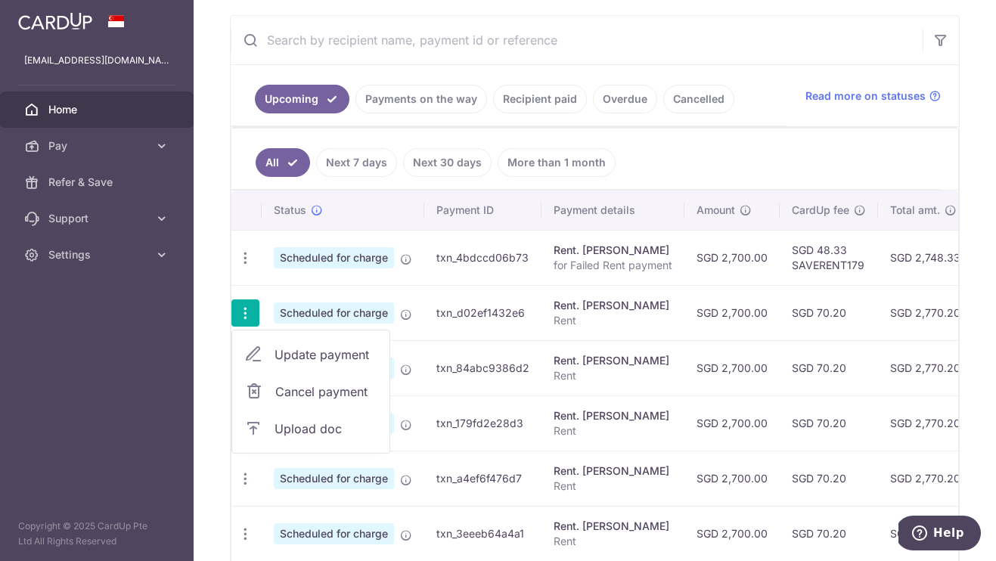
click at [321, 356] on span "Update payment" at bounding box center [325, 354] width 103 height 18
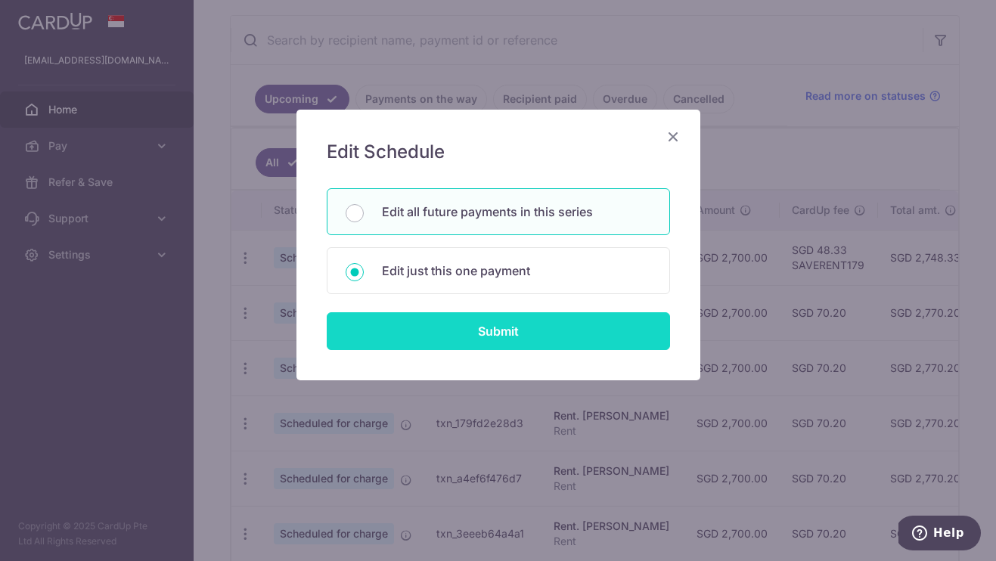
click at [466, 327] on input "Submit" at bounding box center [498, 331] width 343 height 38
radio input "true"
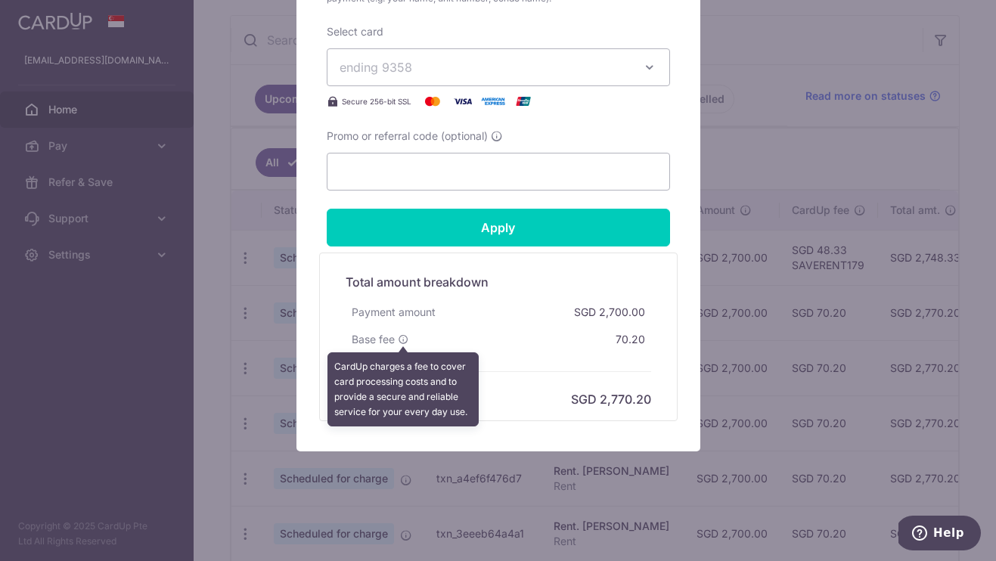
scroll to position [640, 0]
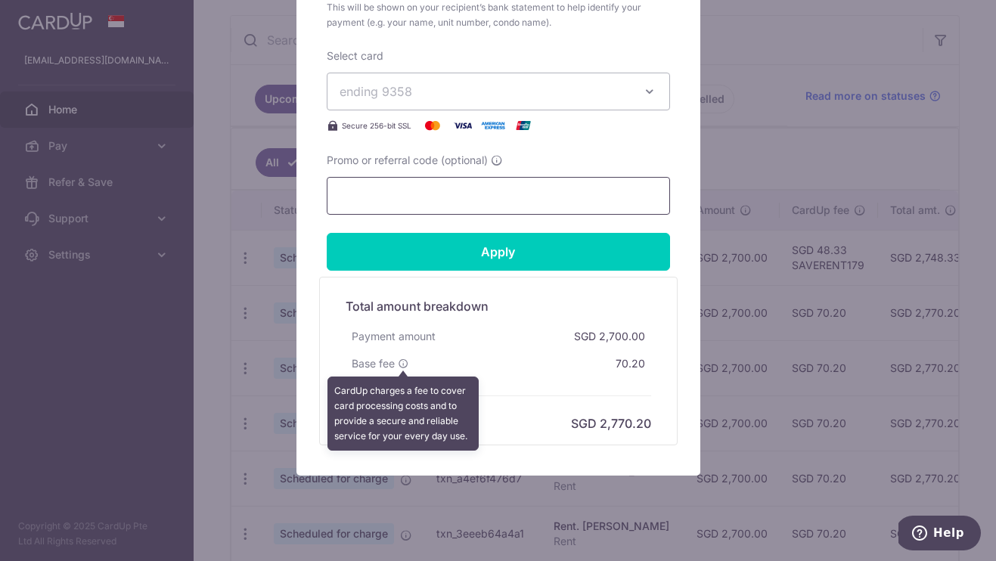
click at [423, 192] on input "Promo or referral code (optional)" at bounding box center [498, 196] width 343 height 38
paste input "SAVERENT179"
type input "SAVERENT179"
click at [490, 90] on span "ending 9358" at bounding box center [484, 91] width 290 height 18
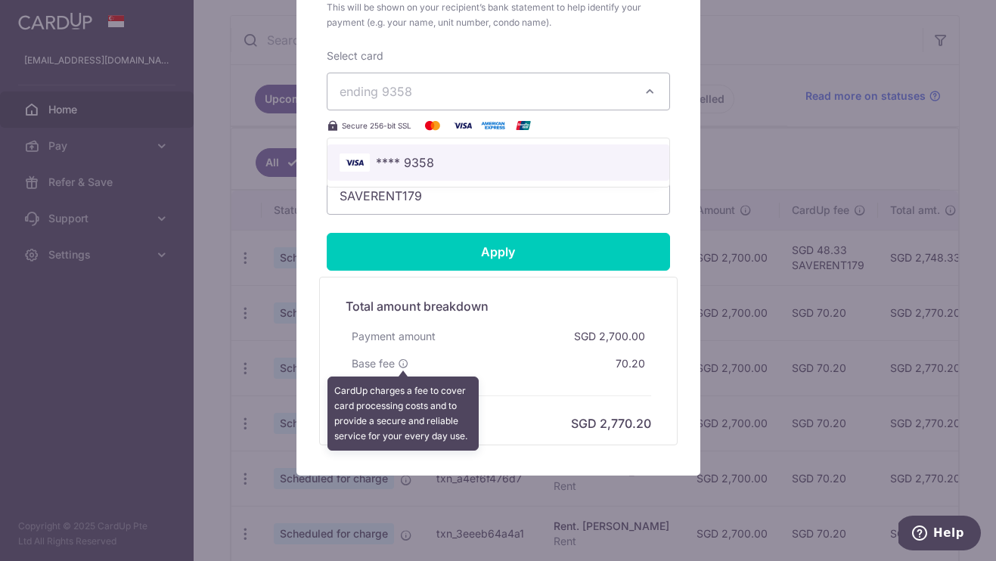
click at [437, 144] on link "**** 9358" at bounding box center [498, 162] width 342 height 36
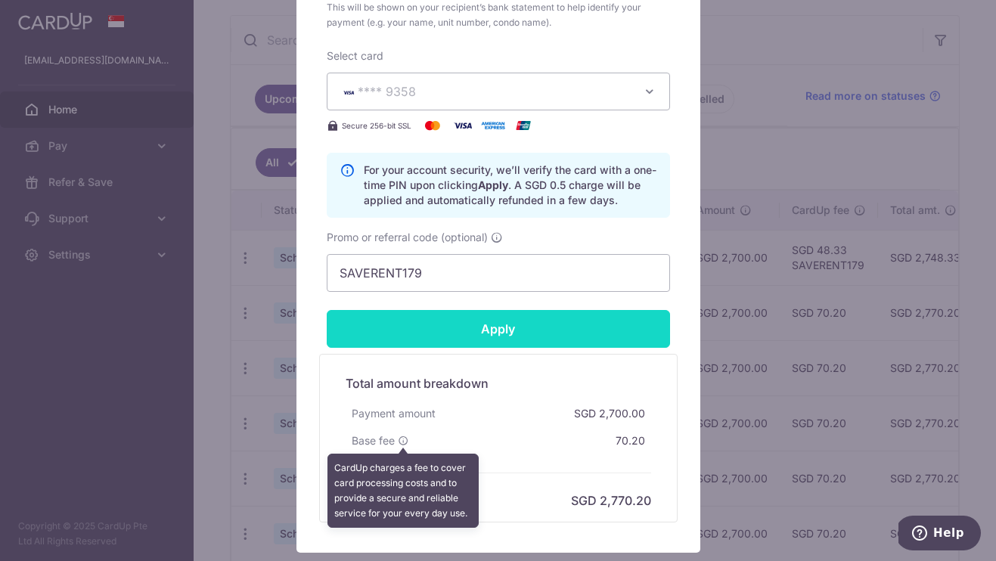
scroll to position [742, 0]
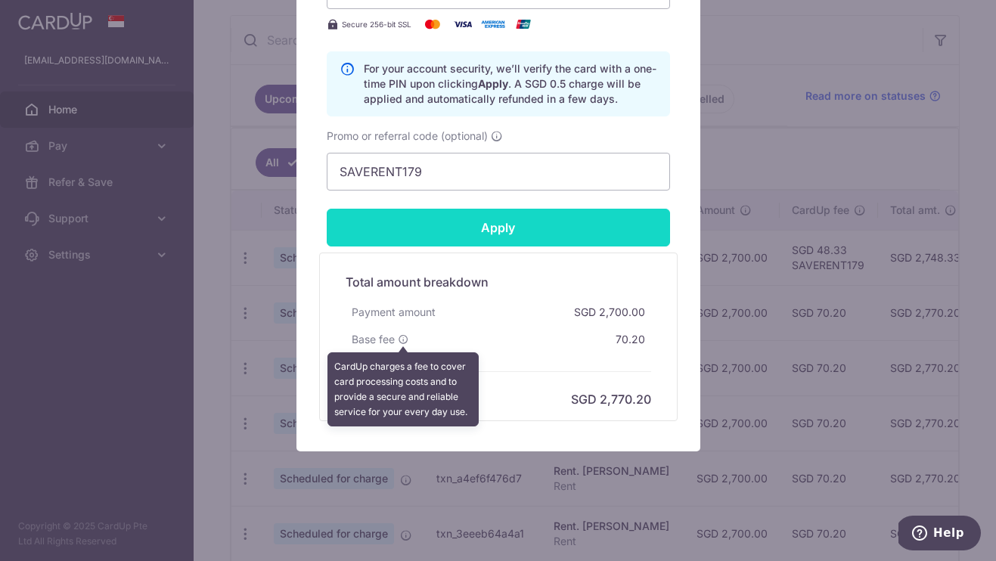
click at [533, 231] on input "Apply" at bounding box center [498, 228] width 343 height 38
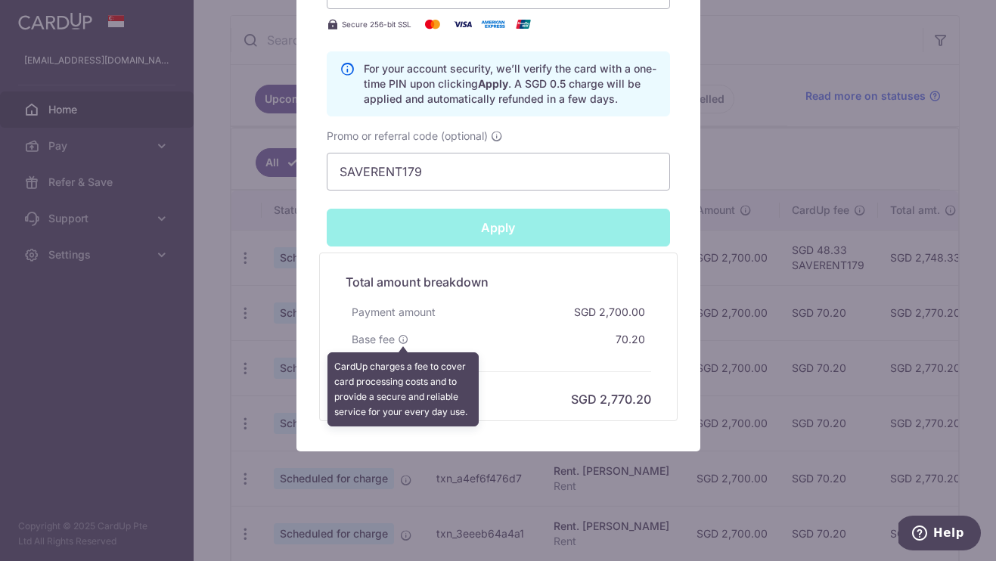
type input "Successfully Applied"
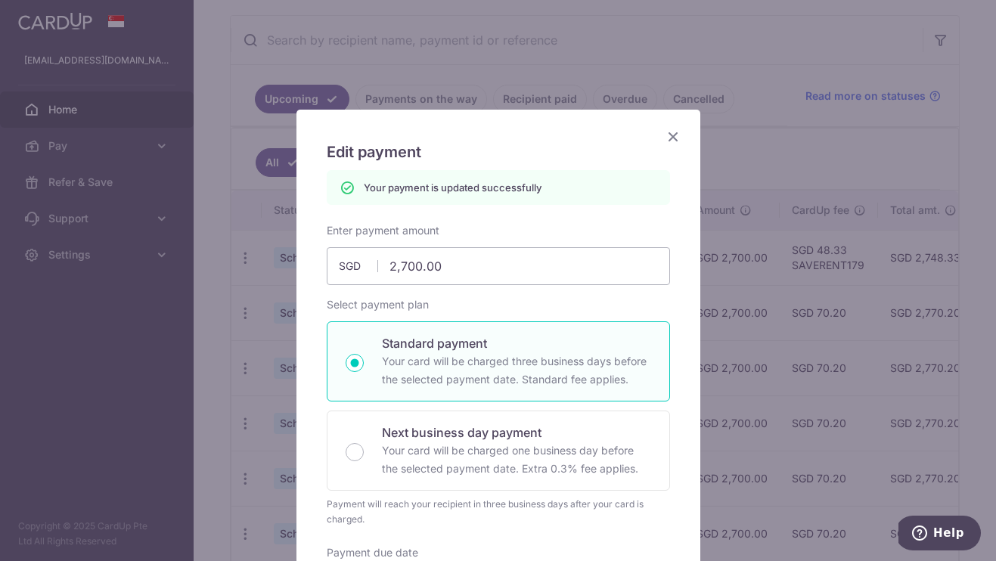
click at [670, 138] on icon "Close" at bounding box center [673, 136] width 18 height 19
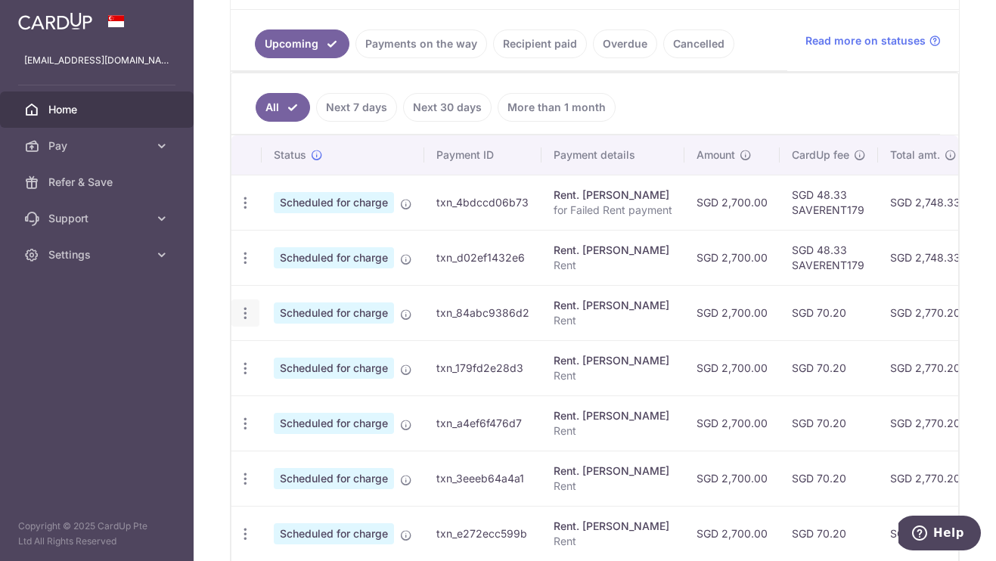
click at [239, 211] on icon "button" at bounding box center [245, 203] width 16 height 16
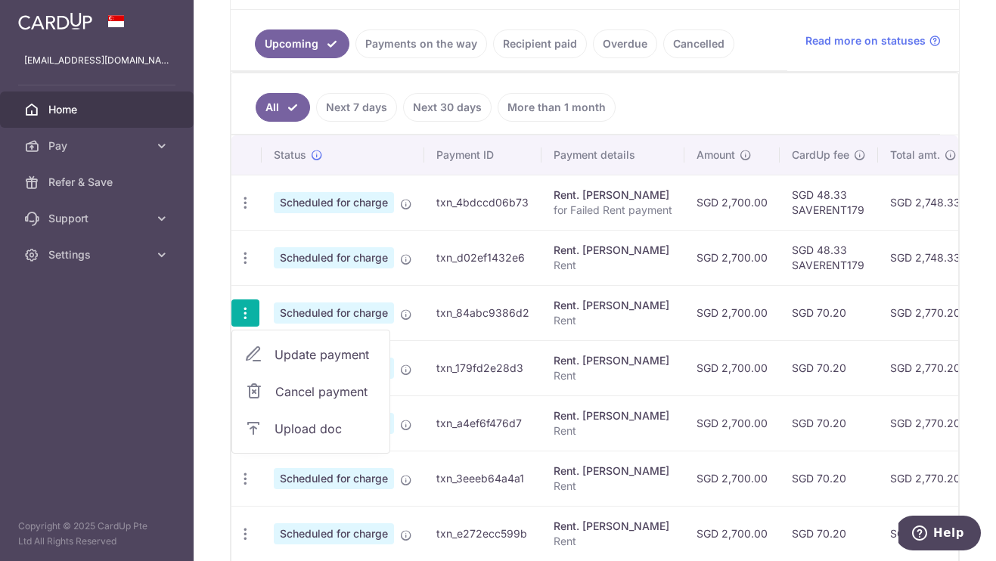
click at [304, 355] on span "Update payment" at bounding box center [325, 354] width 103 height 18
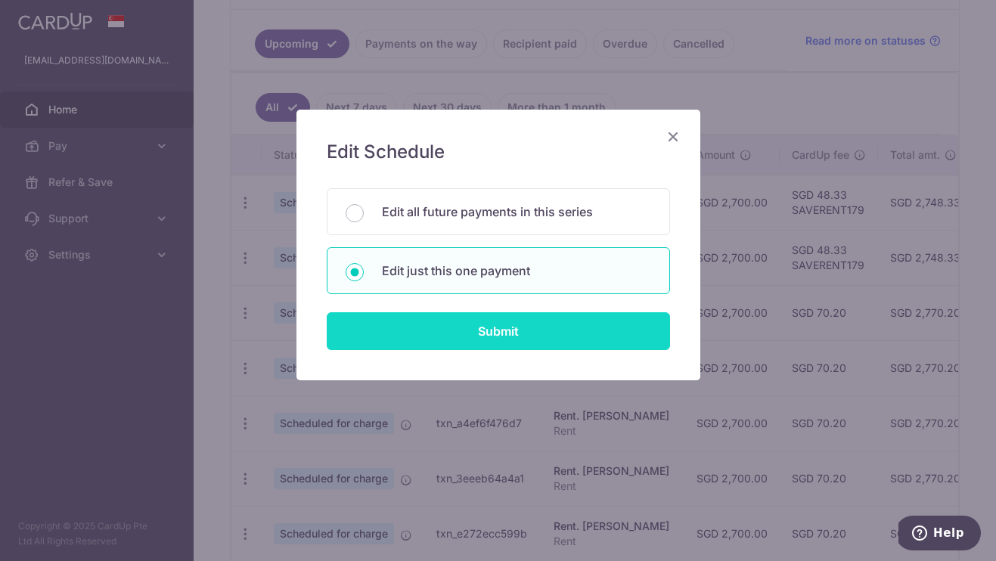
click at [429, 328] on input "Submit" at bounding box center [498, 331] width 343 height 38
radio input "true"
type input "2,700.00"
type input "[DATE]"
type input "Rent"
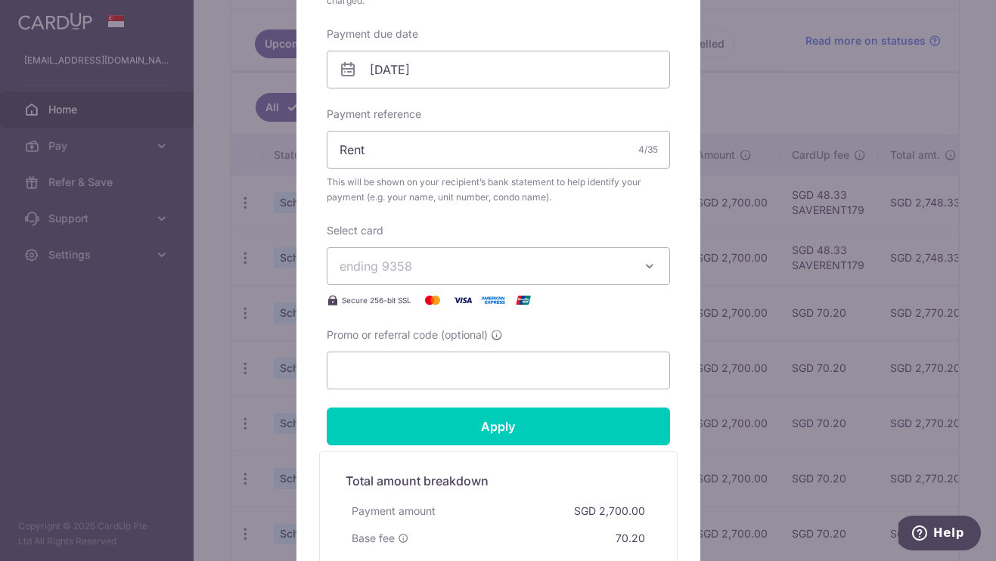
scroll to position [665, 0]
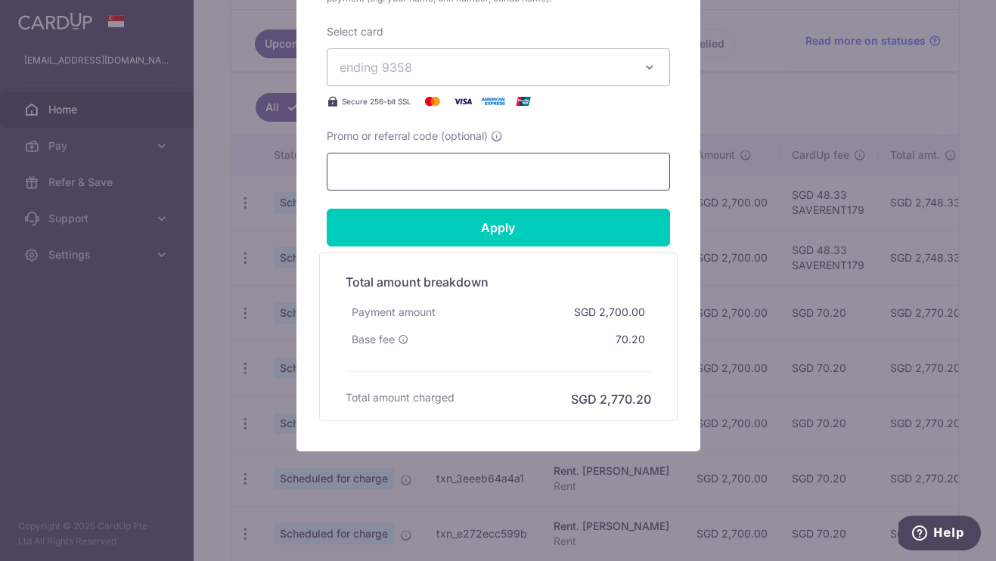
click at [441, 167] on input "Promo or referral code (optional)" at bounding box center [498, 172] width 343 height 38
paste input "SAVERENT179"
type input "SAVERENT179"
click at [476, 64] on span "ending 9358" at bounding box center [484, 67] width 290 height 18
click at [417, 135] on span "**** 9358" at bounding box center [405, 138] width 58 height 18
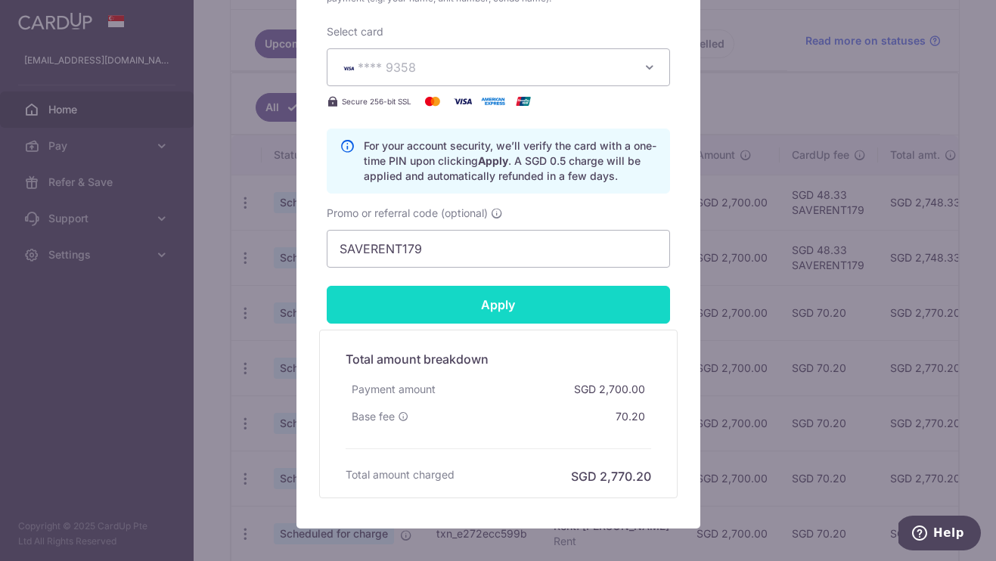
click at [466, 305] on input "Apply" at bounding box center [498, 305] width 343 height 38
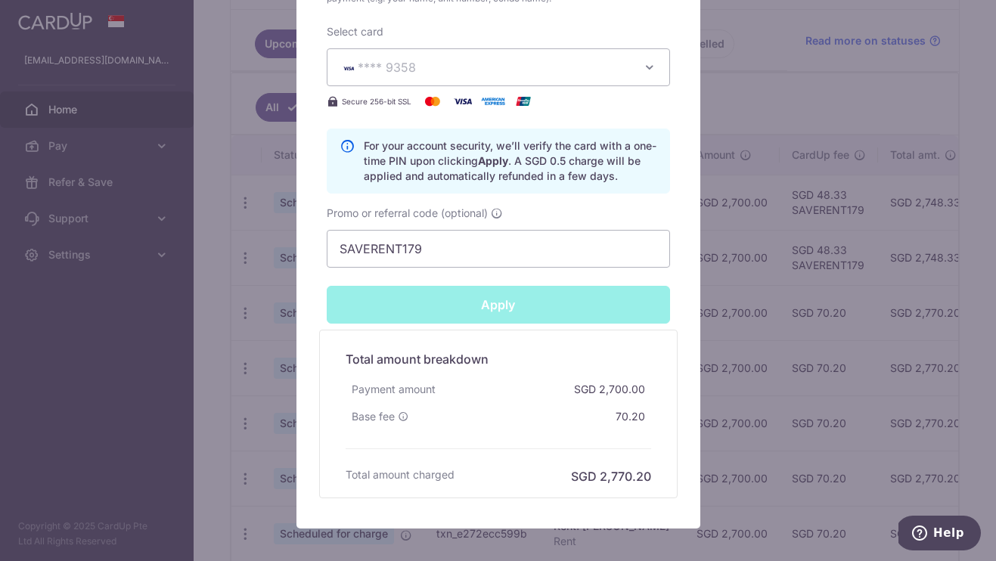
type input "Successfully Applied"
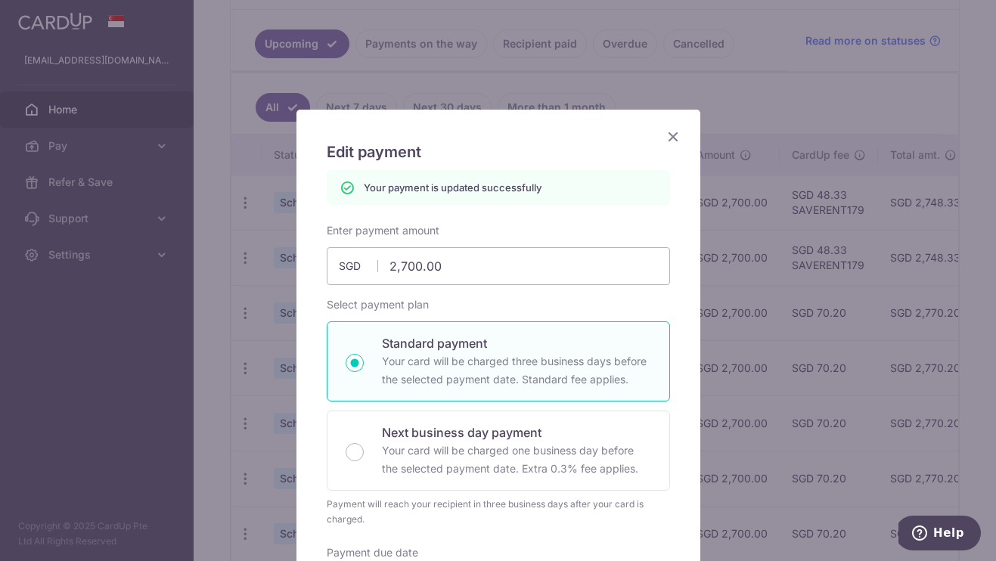
click at [673, 135] on icon "Close" at bounding box center [673, 136] width 18 height 19
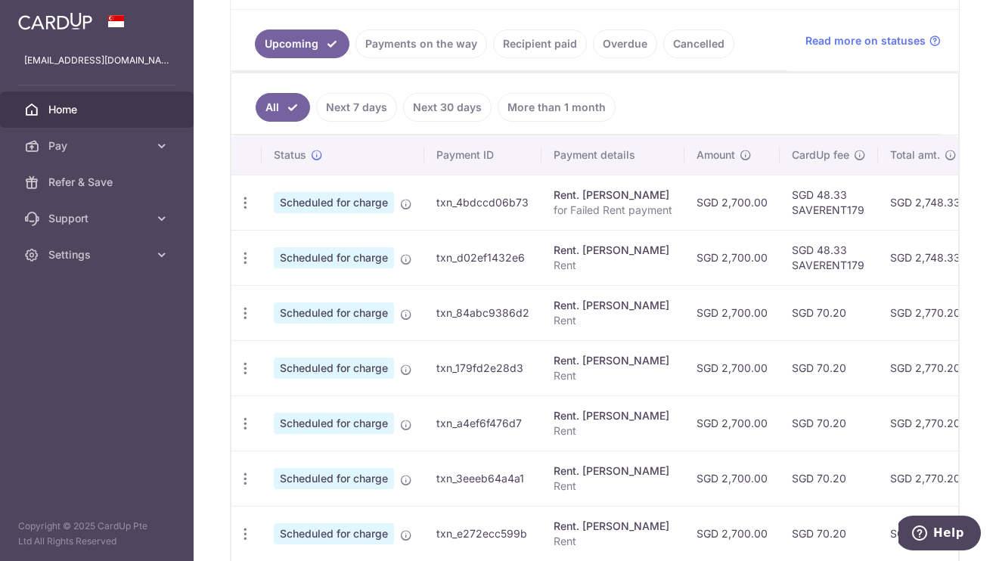
scroll to position [356, 0]
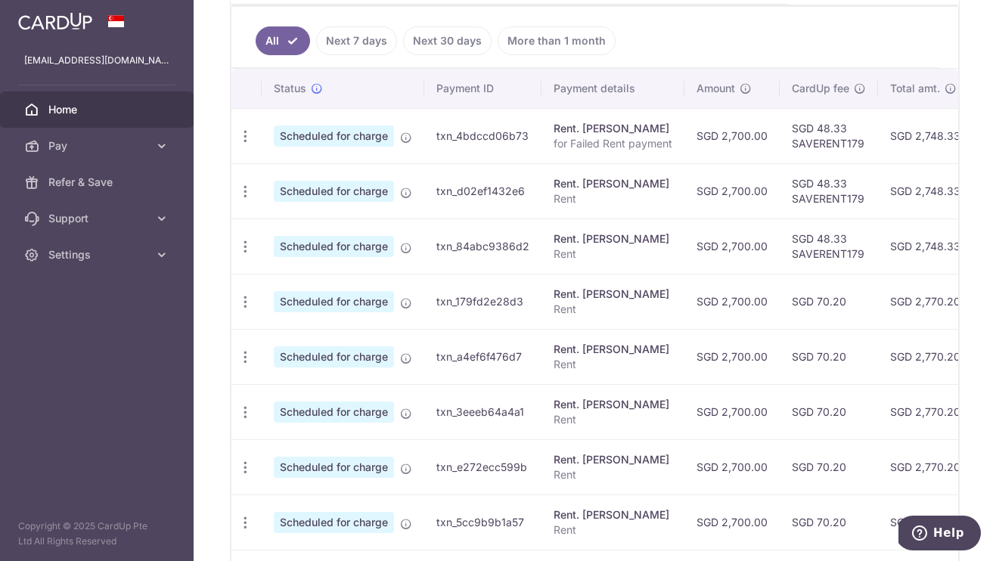
scroll to position [393, 0]
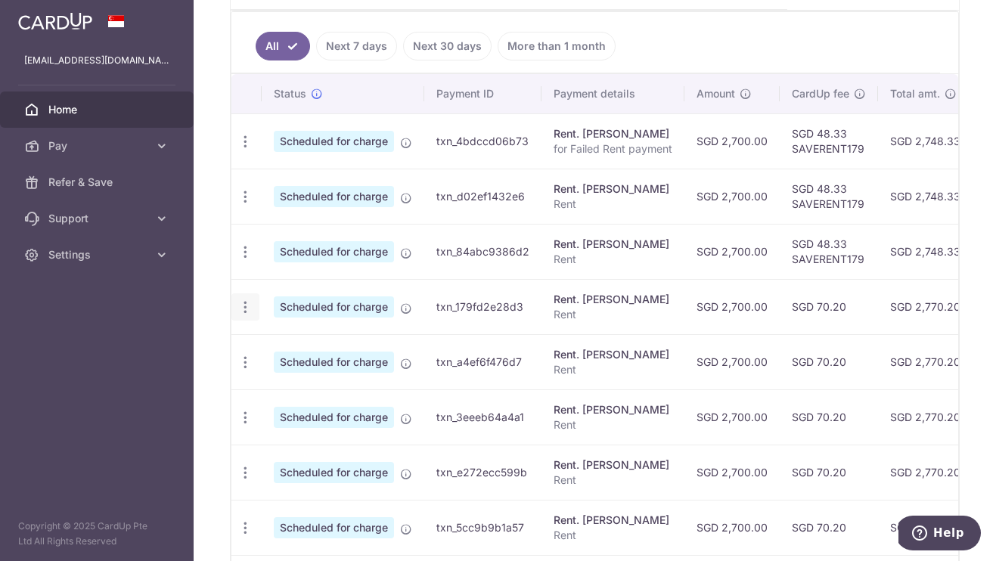
click at [246, 150] on icon "button" at bounding box center [245, 142] width 16 height 16
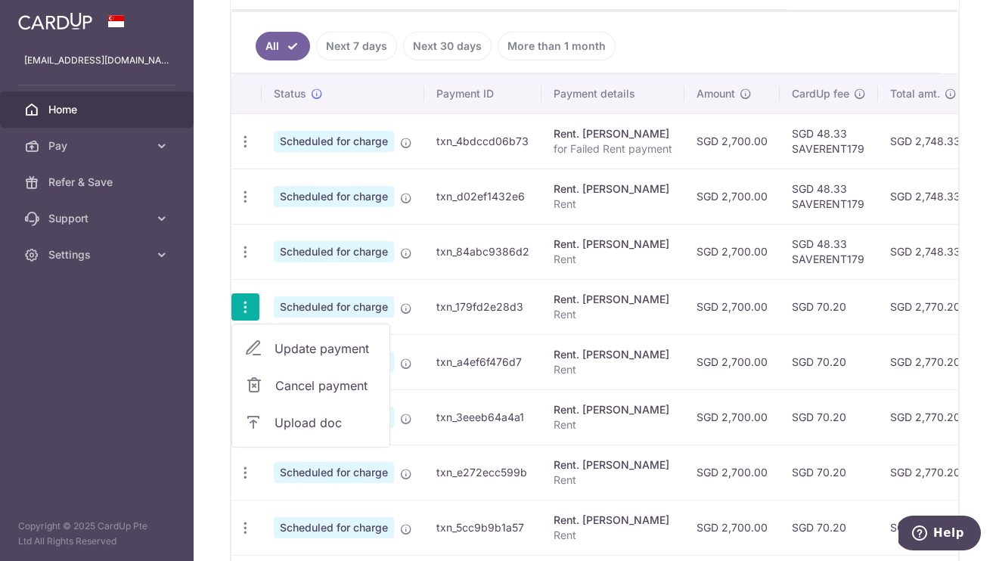
click at [327, 347] on span "Update payment" at bounding box center [325, 348] width 103 height 18
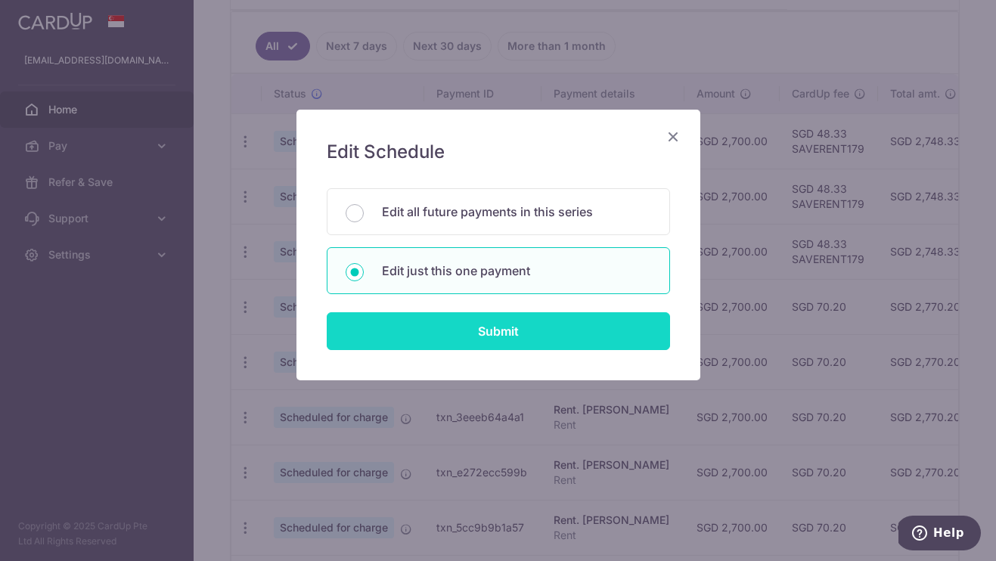
click at [402, 342] on input "Submit" at bounding box center [498, 331] width 343 height 38
radio input "true"
type input "2,700.00"
type input "[DATE]"
type input "Rent"
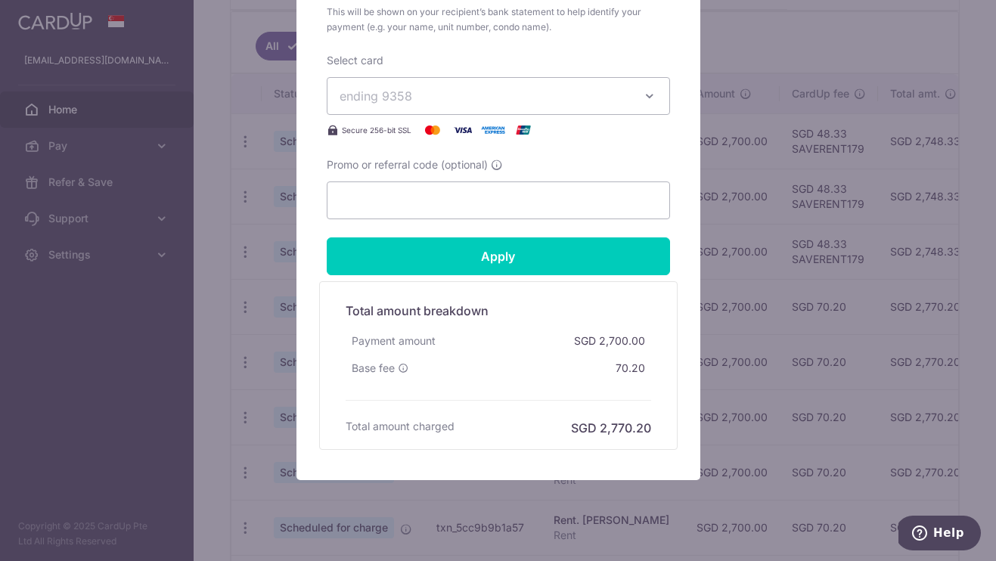
scroll to position [665, 0]
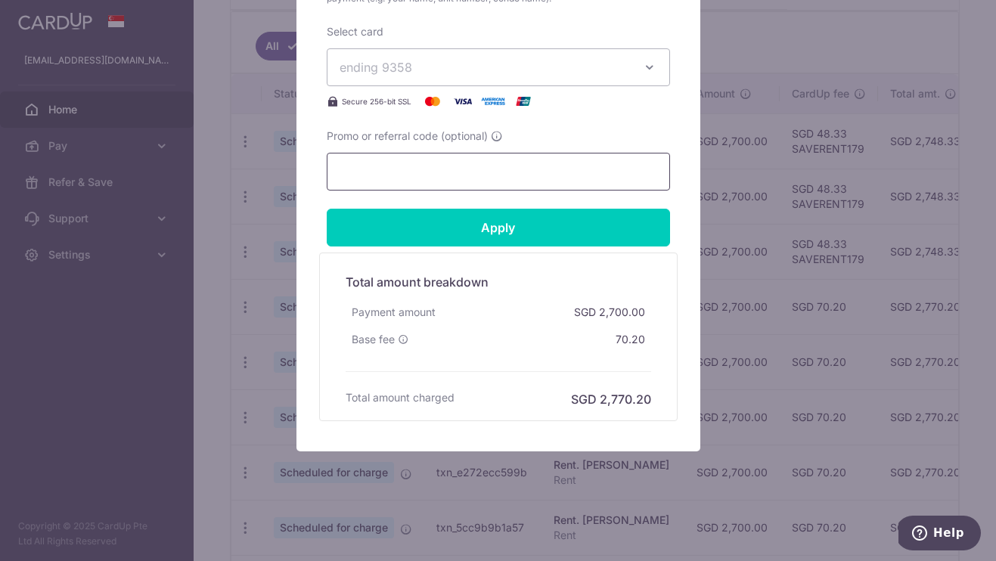
click at [376, 167] on input "Promo or referral code (optional)" at bounding box center [498, 172] width 343 height 38
paste input "SAVERENT179"
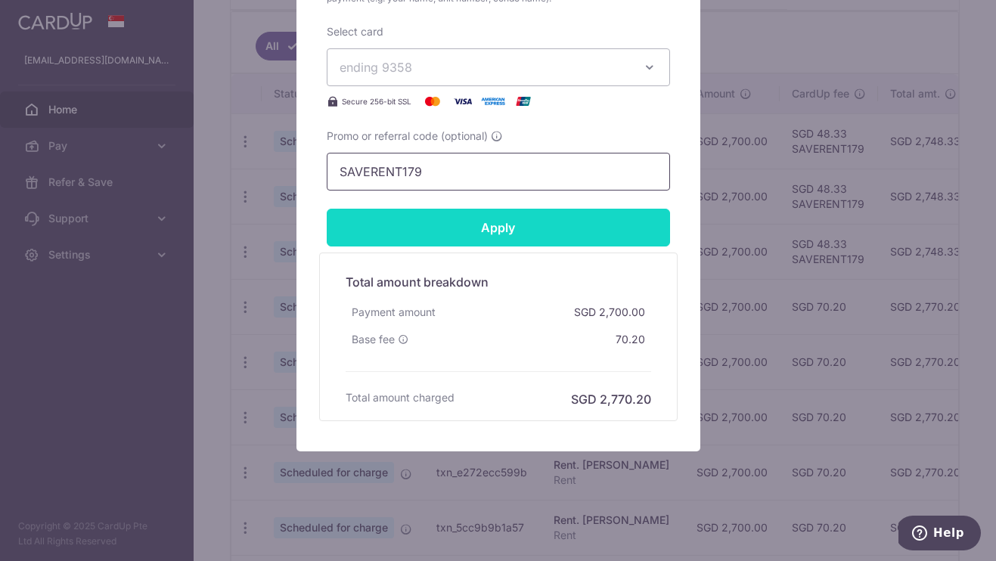
type input "SAVERENT179"
click at [411, 228] on input "Apply" at bounding box center [498, 228] width 343 height 38
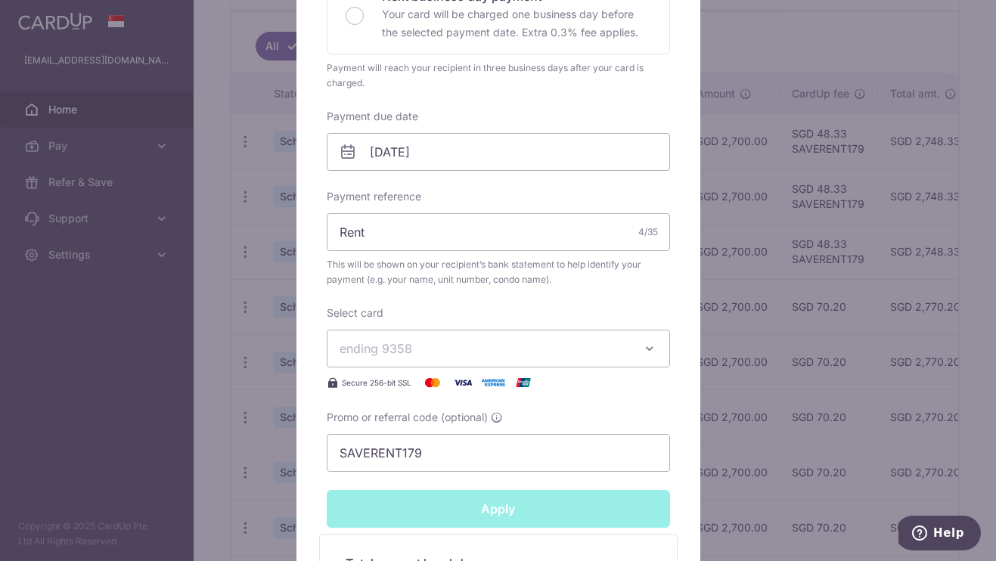
type input "Successfully Applied"
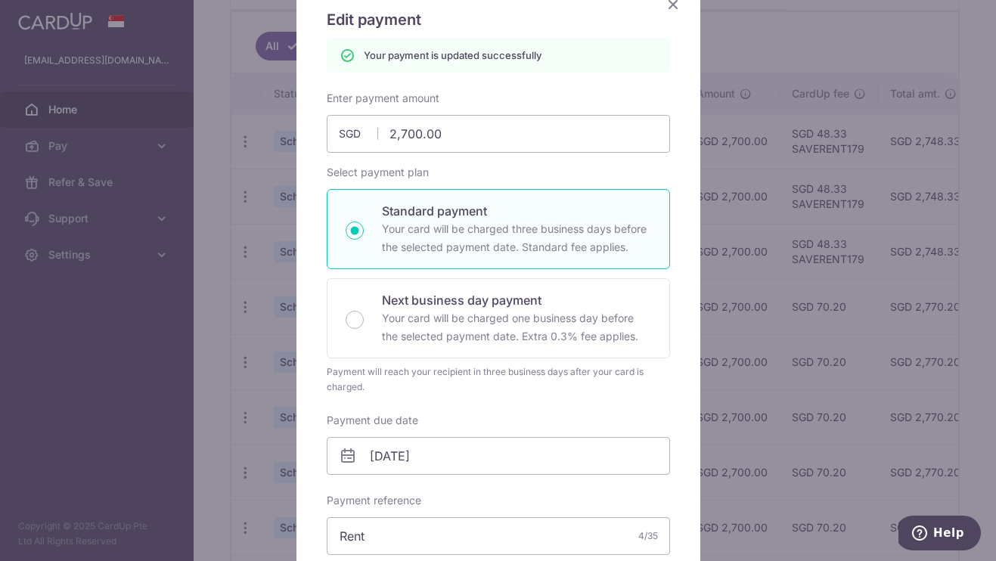
scroll to position [717, 0]
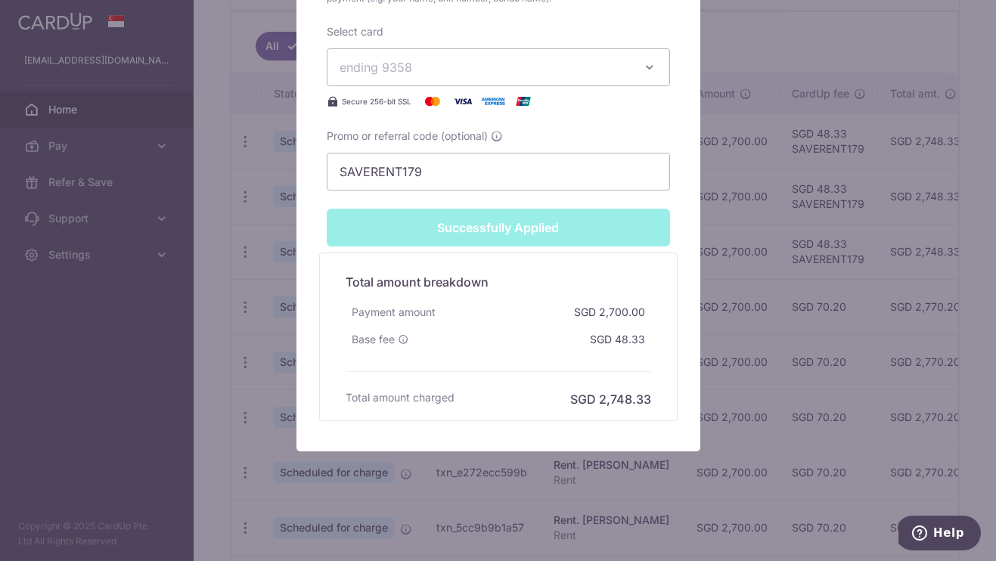
click at [736, 184] on div "Edit payment By clicking apply, you will make changes to all payments to Lee Hu…" at bounding box center [498, 280] width 996 height 561
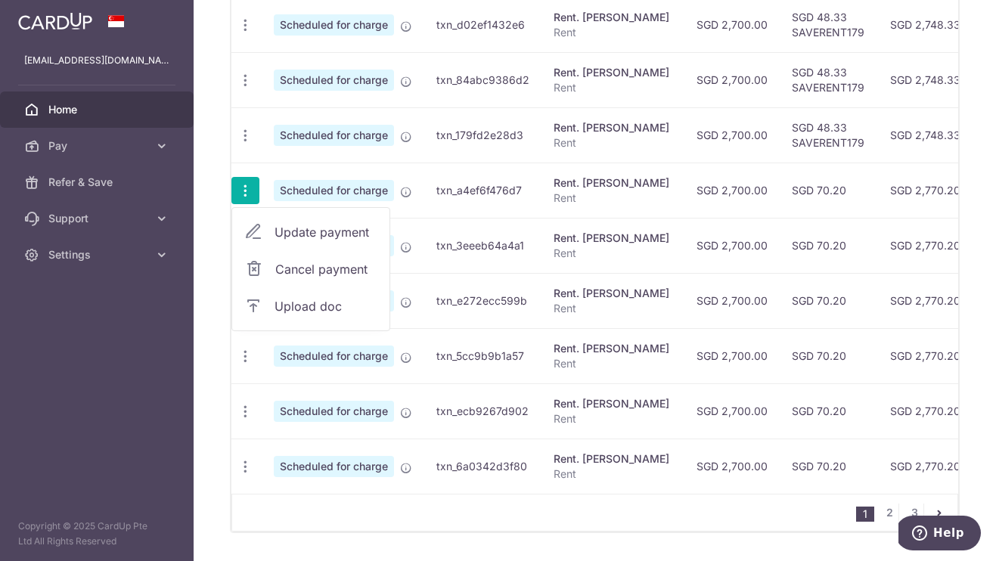
click at [269, 235] on link "Update payment" at bounding box center [310, 232] width 157 height 36
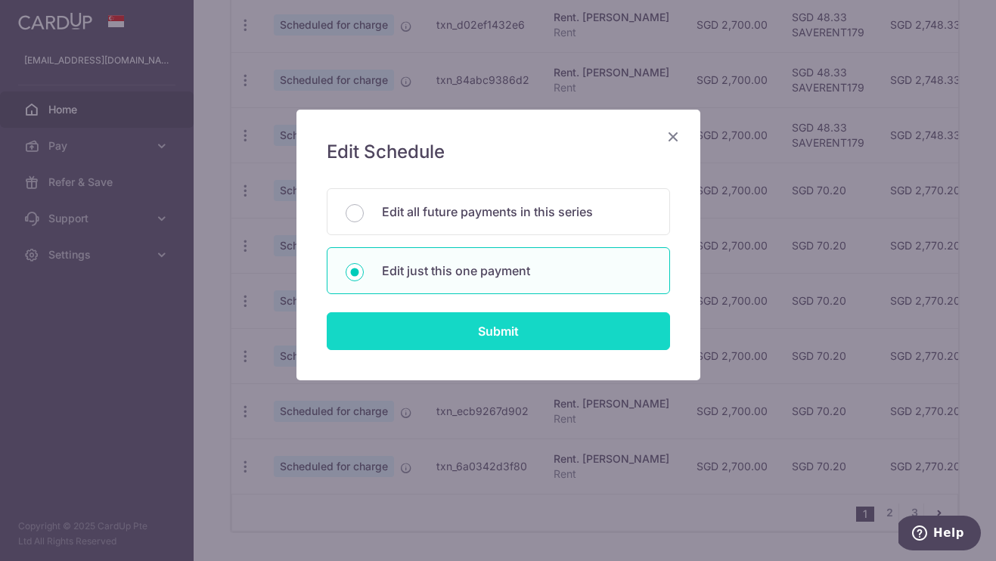
click at [405, 341] on input "Submit" at bounding box center [498, 331] width 343 height 38
radio input "true"
type input "2,700.00"
type input "[DATE]"
type input "Rent"
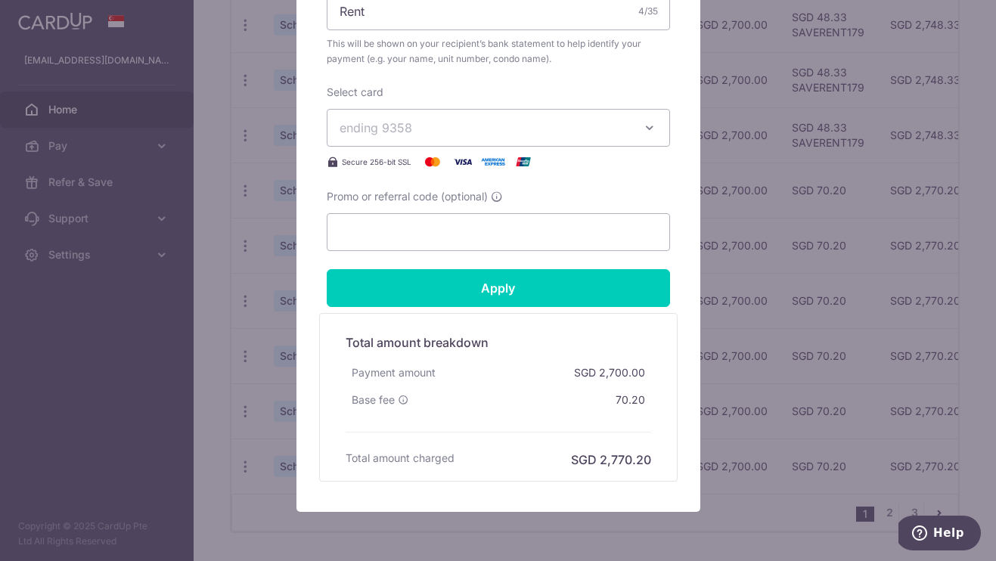
scroll to position [665, 0]
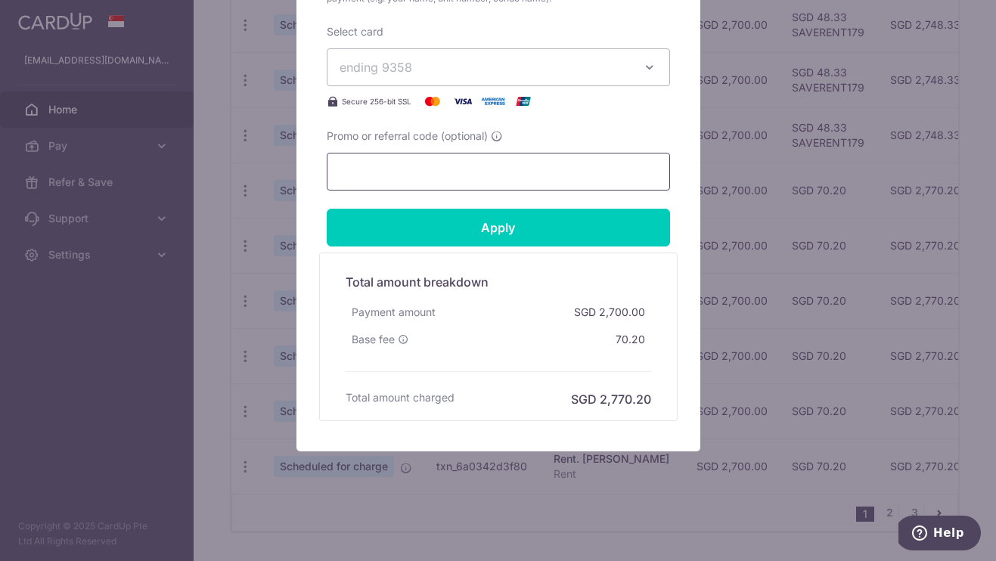
click at [390, 163] on input "Promo or referral code (optional)" at bounding box center [498, 172] width 343 height 38
paste input "SAVERENT179"
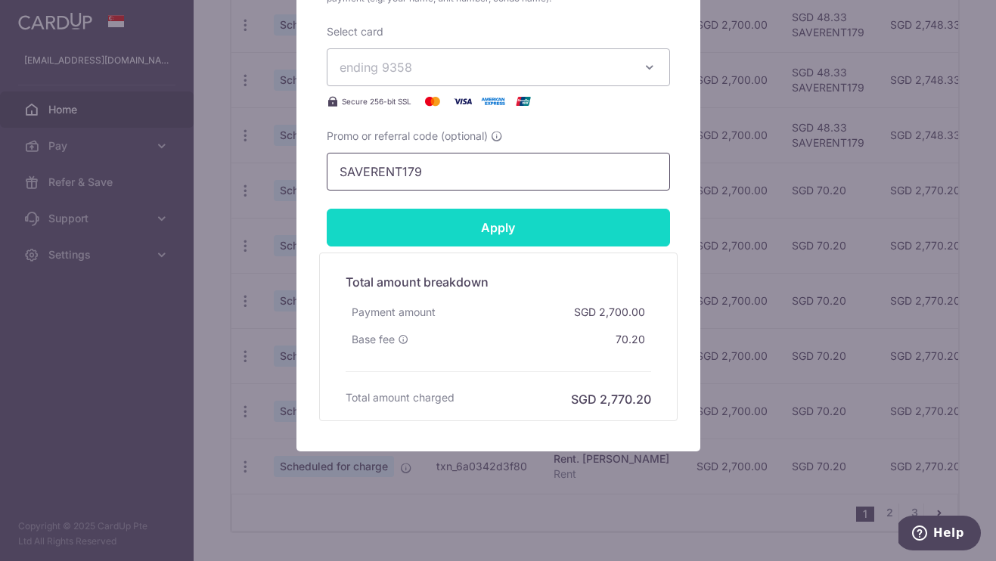
type input "SAVERENT179"
click at [382, 231] on input "Apply" at bounding box center [498, 228] width 343 height 38
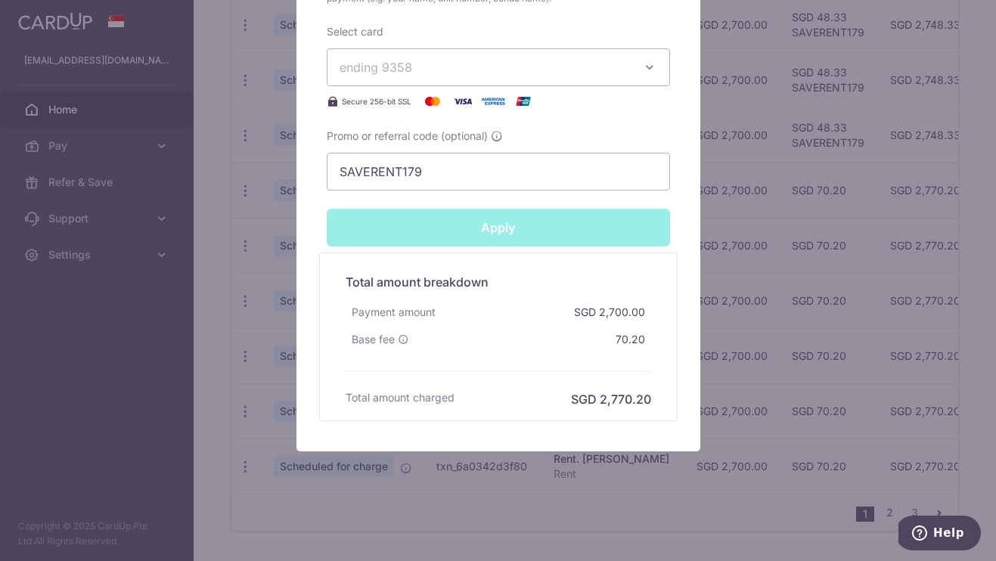
type input "Successfully Applied"
click at [746, 249] on div "Edit payment By clicking apply, you will make changes to all payments to Lee Hu…" at bounding box center [498, 280] width 996 height 561
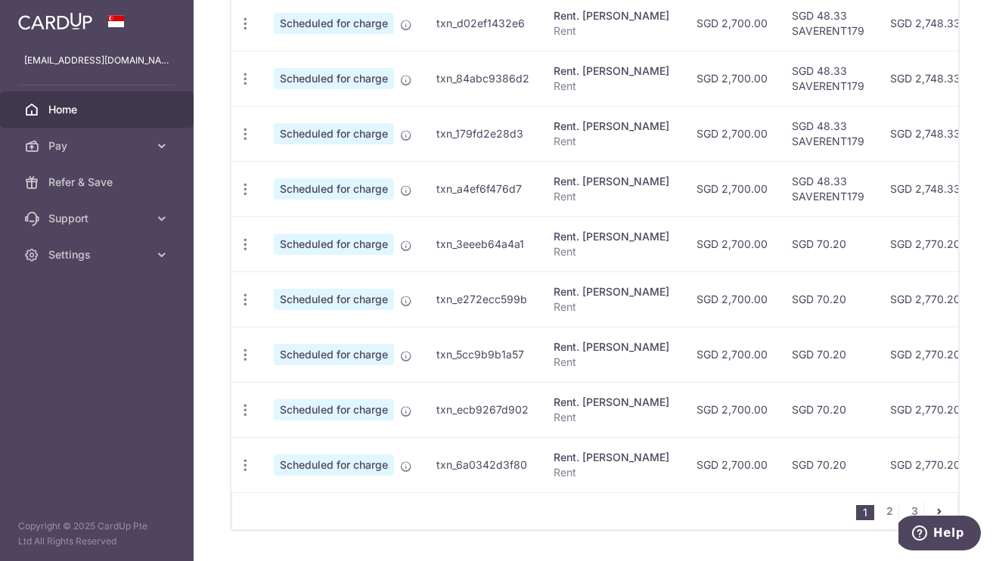
scroll to position [570, 0]
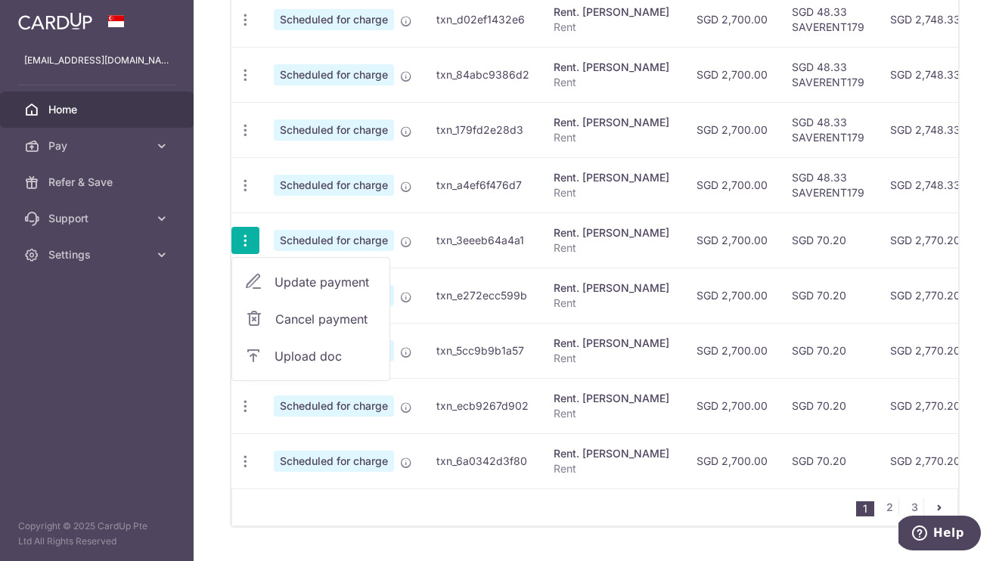
click at [274, 277] on span "Update payment" at bounding box center [325, 282] width 103 height 18
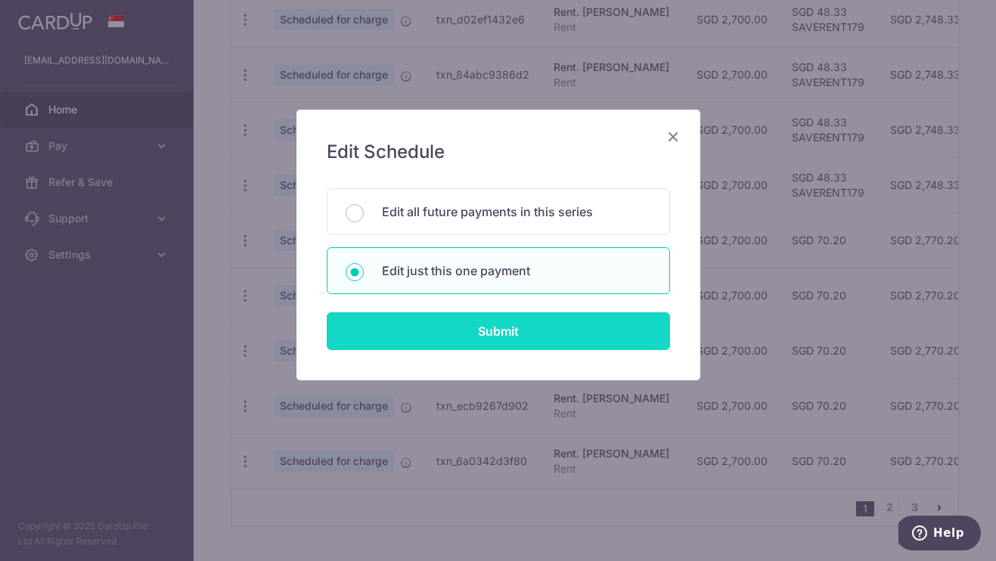
click at [417, 342] on input "Submit" at bounding box center [498, 331] width 343 height 38
radio input "true"
type input "2,700.00"
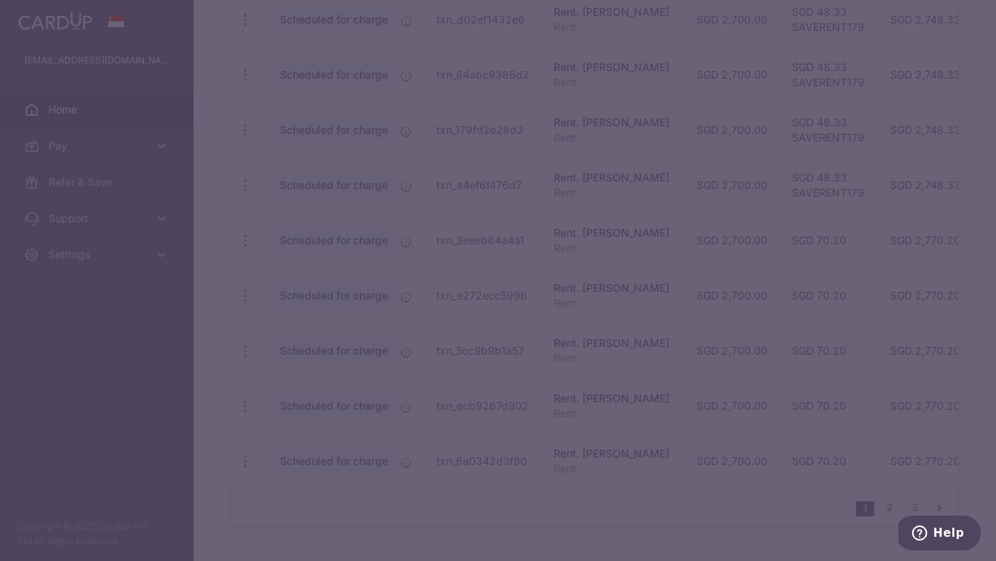
type input "[DATE]"
type input "Rent"
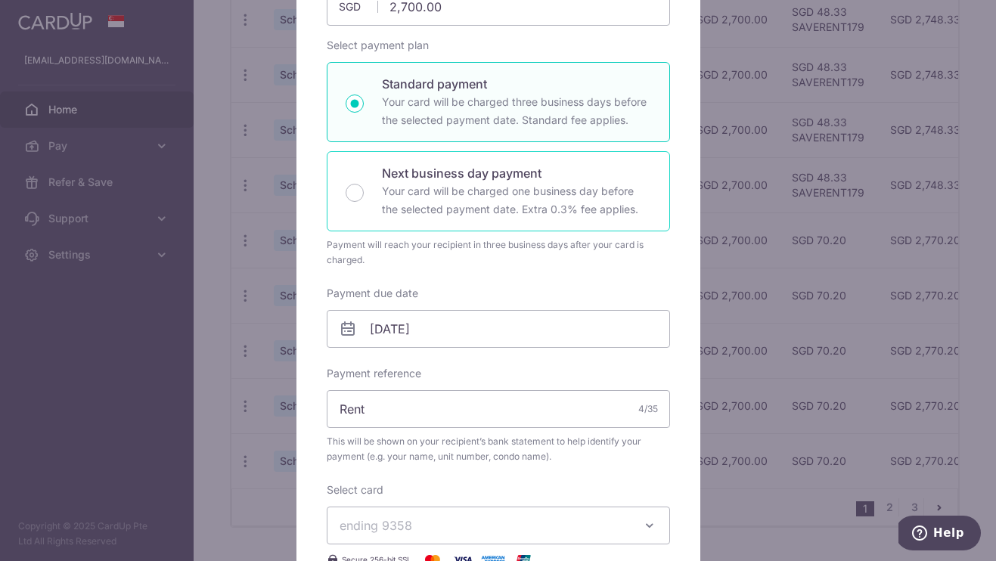
scroll to position [665, 0]
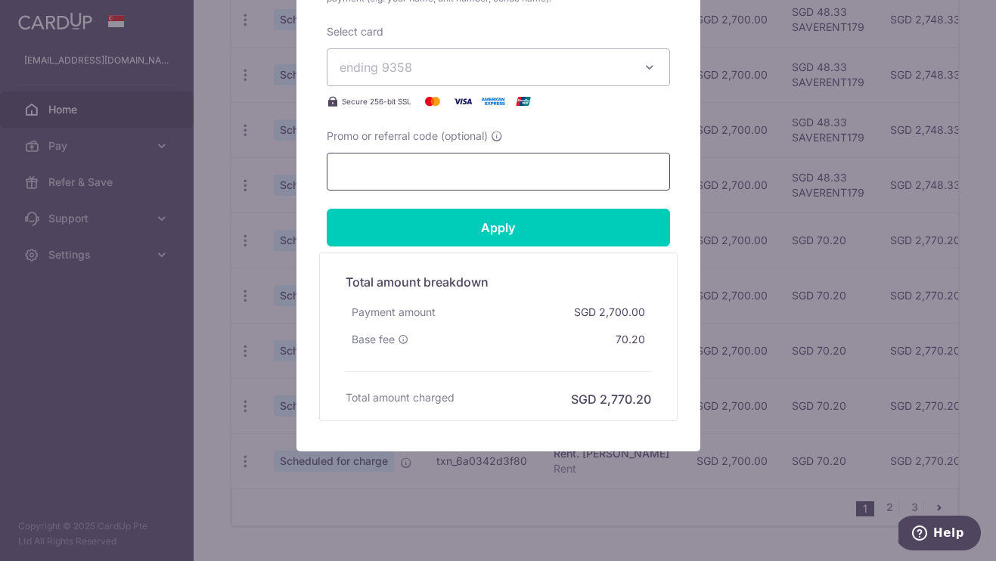
click at [382, 178] on input "Promo or referral code (optional)" at bounding box center [498, 172] width 343 height 38
paste input "SAVERENT179"
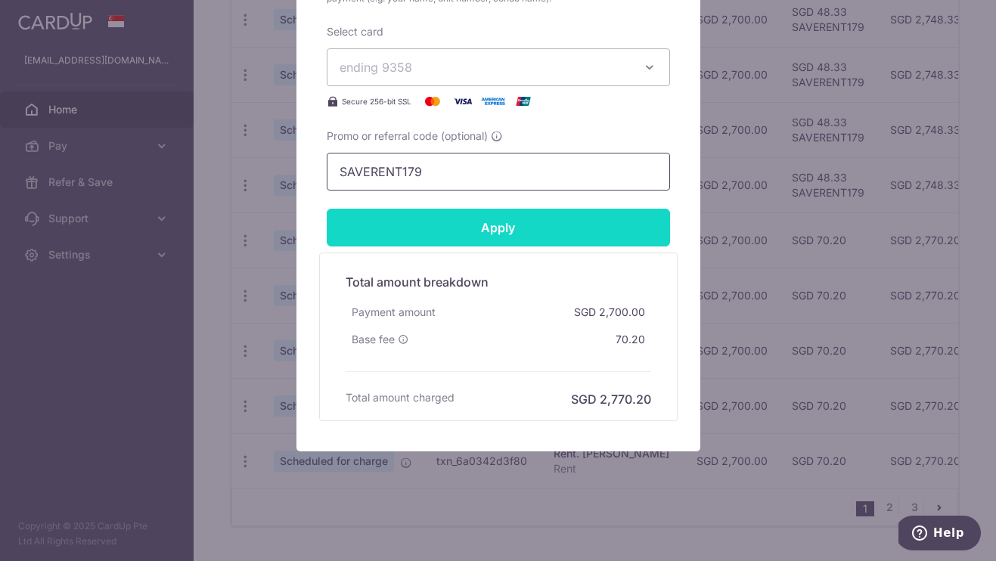
type input "SAVERENT179"
click at [434, 226] on input "Apply" at bounding box center [498, 228] width 343 height 38
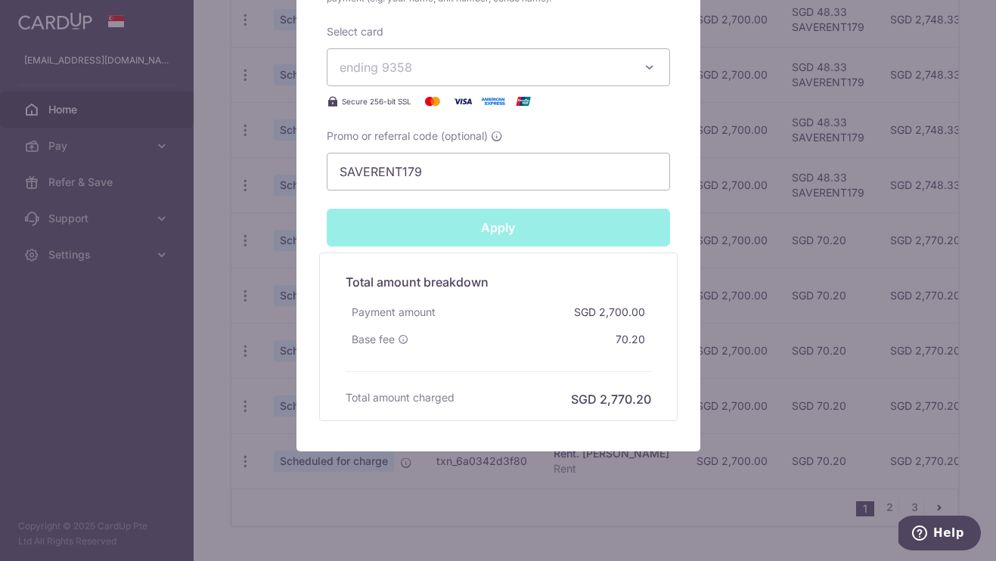
type input "Successfully Applied"
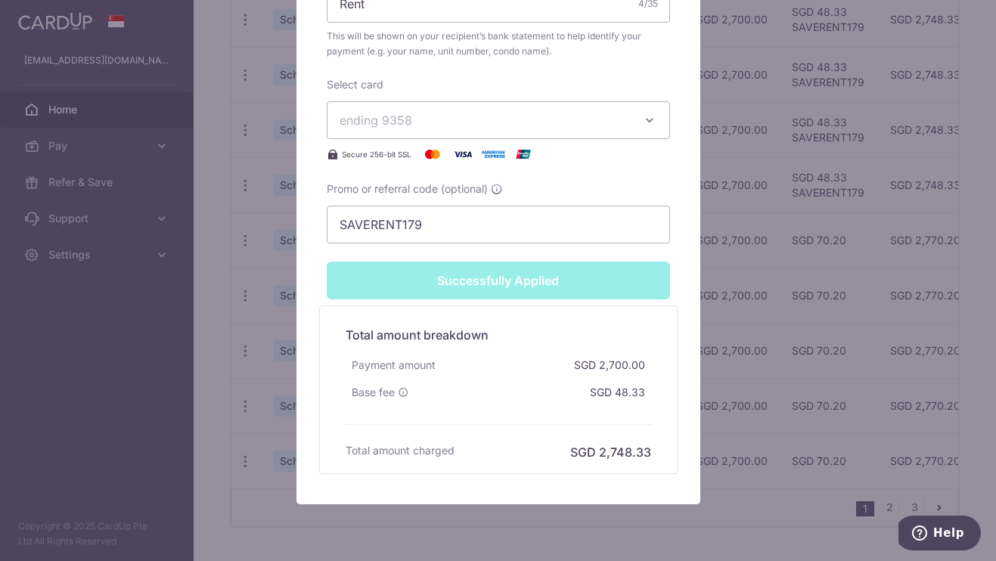
scroll to position [717, 0]
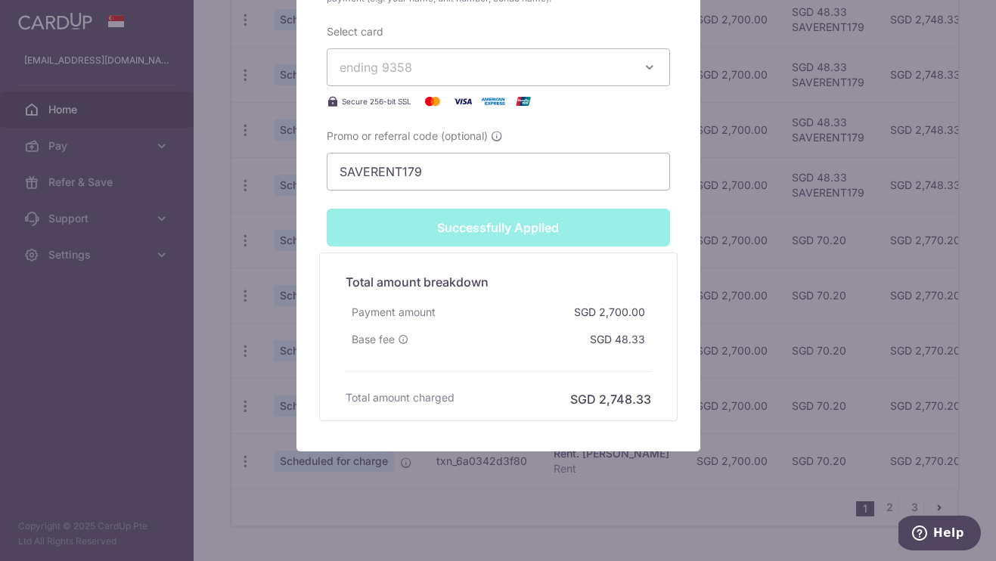
click at [758, 228] on div "Edit payment By clicking apply, you will make changes to all payments to Lee Hu…" at bounding box center [498, 280] width 996 height 561
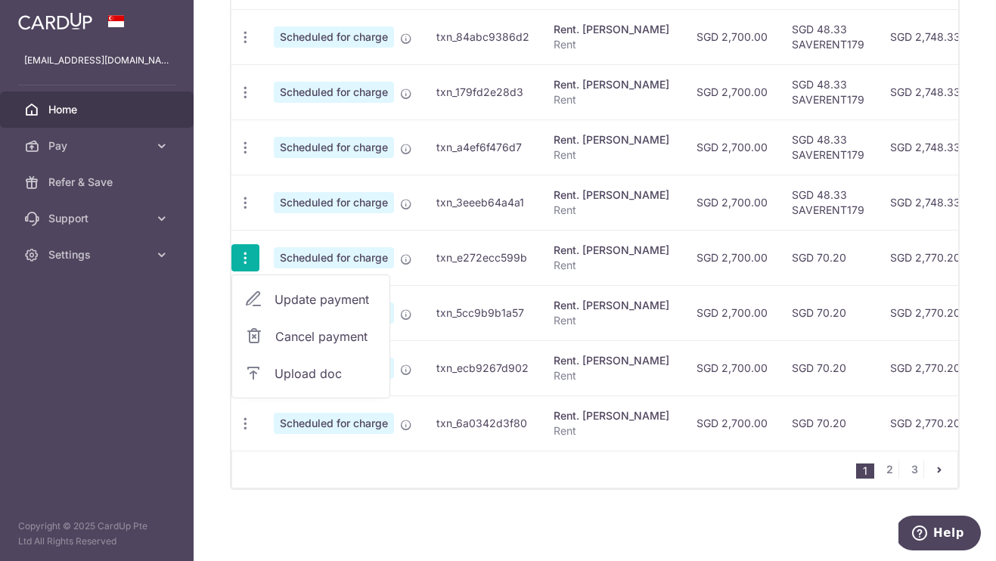
click at [314, 299] on span "Update payment" at bounding box center [325, 299] width 103 height 18
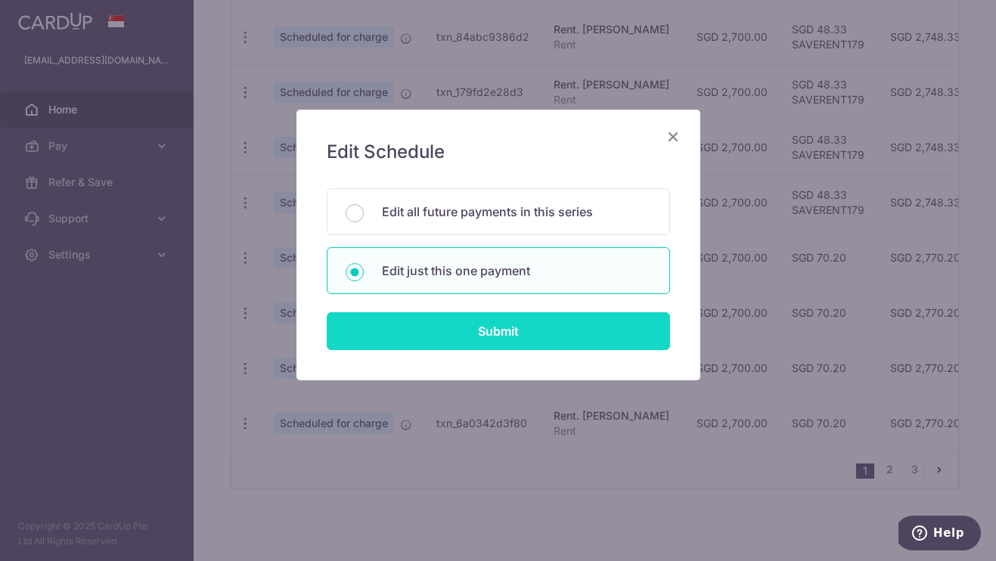
click at [418, 340] on input "Submit" at bounding box center [498, 331] width 343 height 38
radio input "true"
type input "2,700.00"
type input "[DATE]"
type input "Rent"
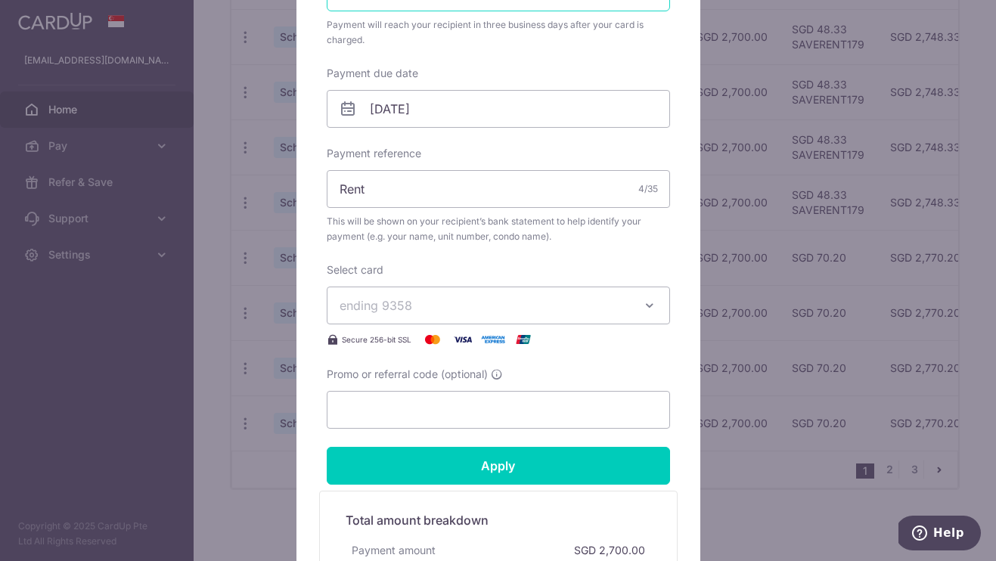
scroll to position [665, 0]
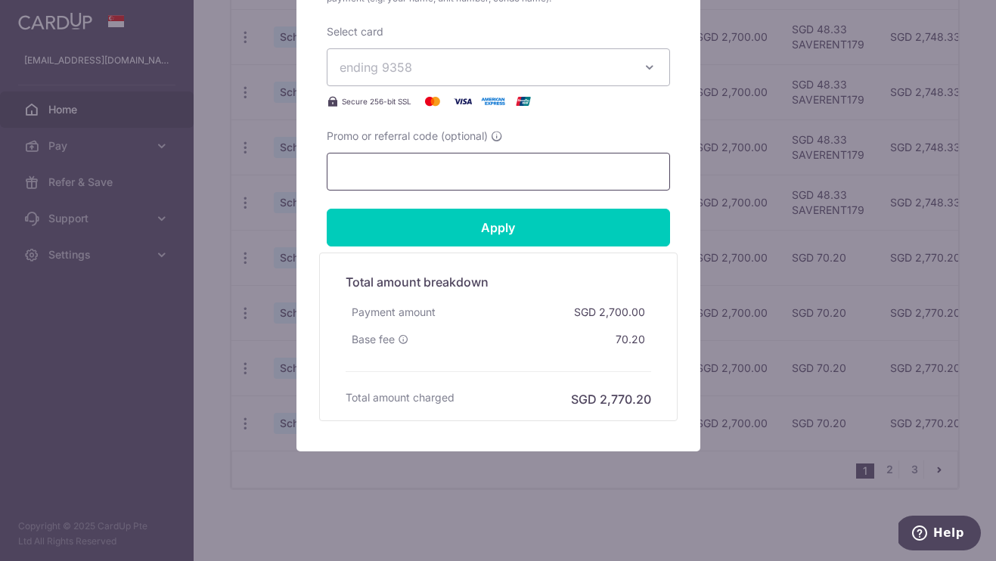
click at [440, 165] on input "Promo or referral code (optional)" at bounding box center [498, 172] width 343 height 38
paste input "SAVERENT179"
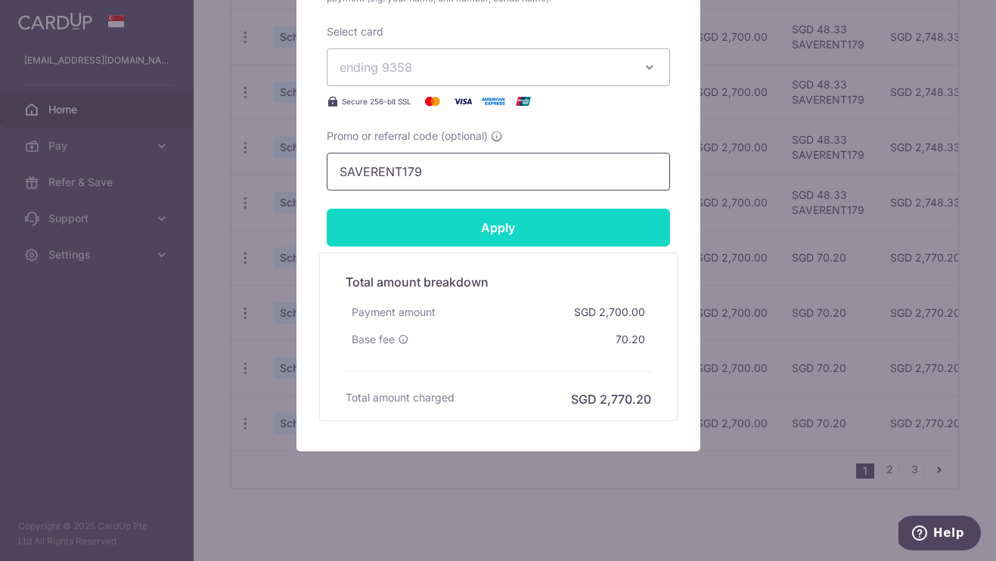
type input "SAVERENT179"
click at [451, 231] on input "Apply" at bounding box center [498, 228] width 343 height 38
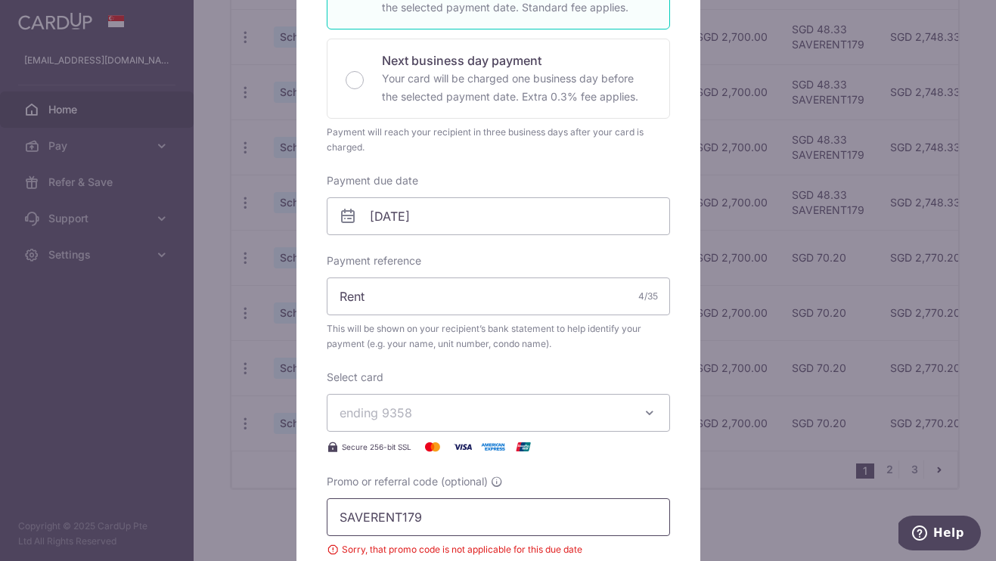
scroll to position [0, 0]
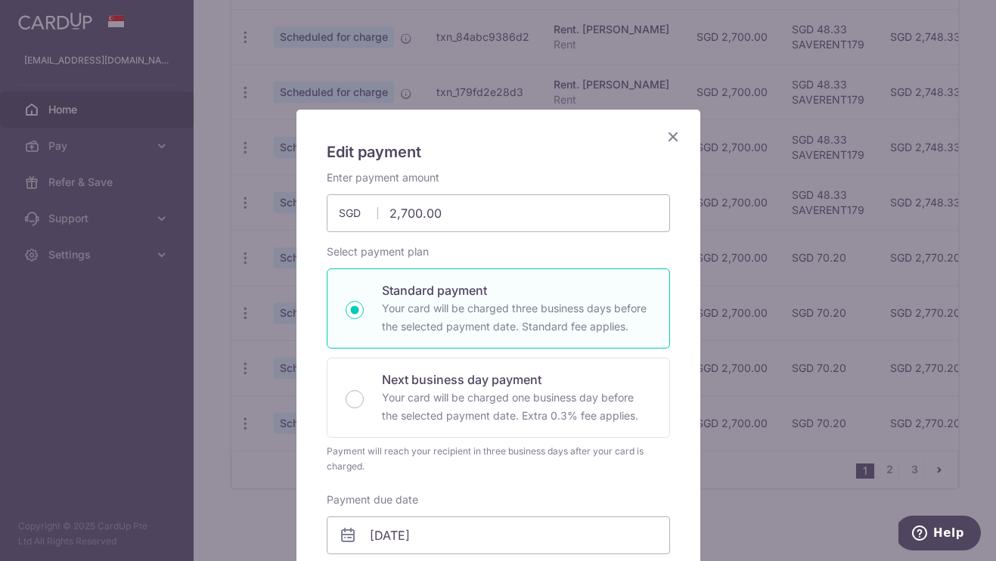
click at [671, 130] on icon "Close" at bounding box center [673, 136] width 18 height 19
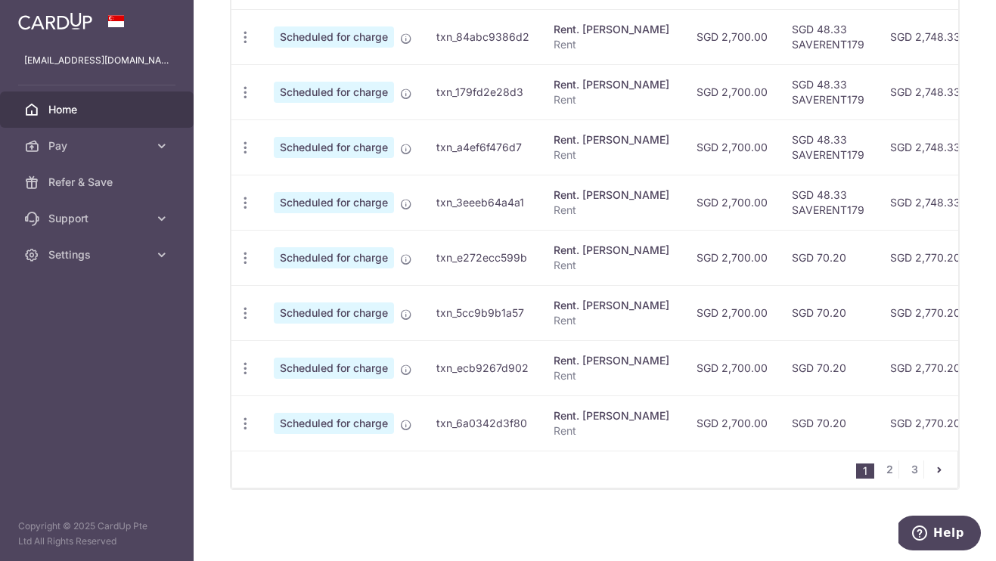
scroll to position [0, 309]
